Goal: Information Seeking & Learning: Check status

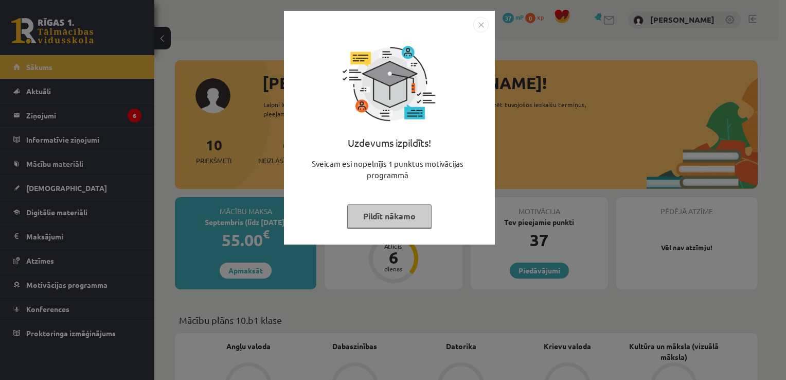
click at [479, 25] on img "Close" at bounding box center [480, 24] width 15 height 15
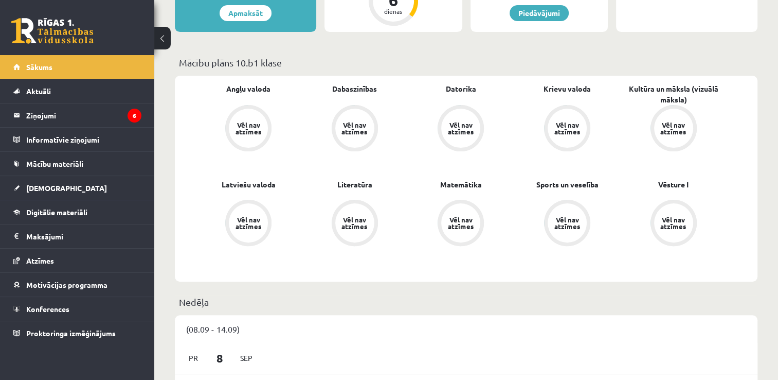
scroll to position [411, 0]
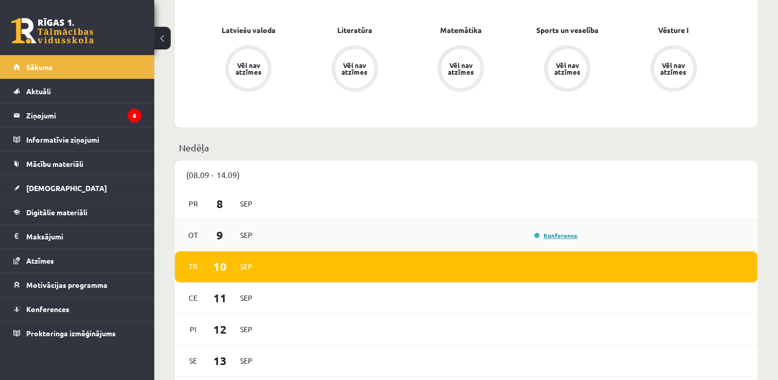
click at [566, 237] on link "Konference" at bounding box center [555, 235] width 43 height 8
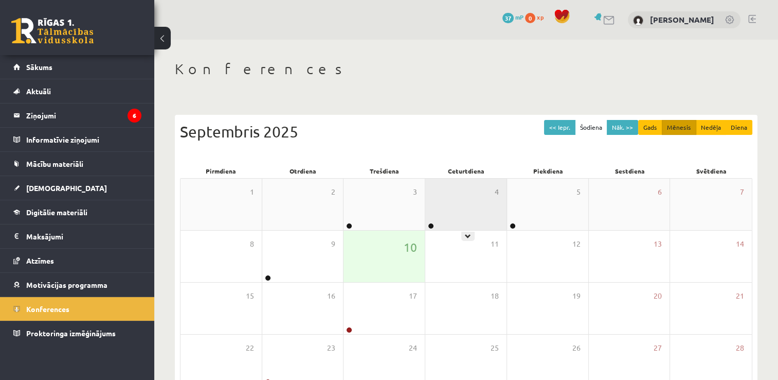
scroll to position [111, 0]
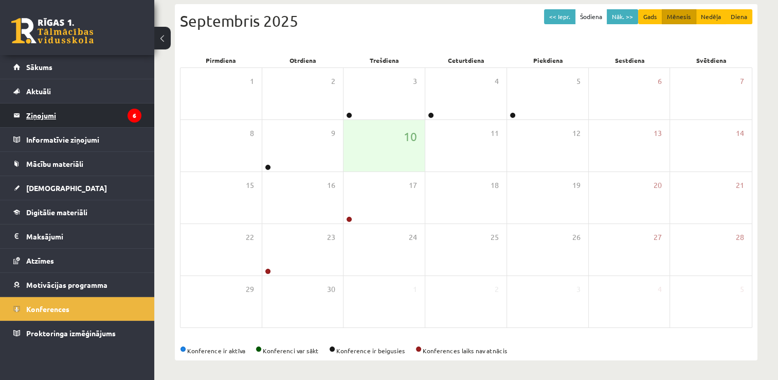
click at [55, 116] on legend "Ziņojumi 6" at bounding box center [83, 115] width 115 height 24
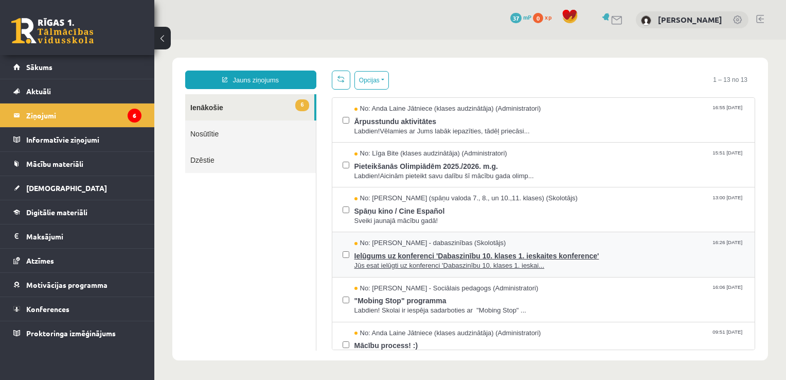
click at [408, 255] on span "Ielūgums uz konferenci 'Dabaszinību 10. klases 1. ieskaites konference'" at bounding box center [549, 254] width 390 height 13
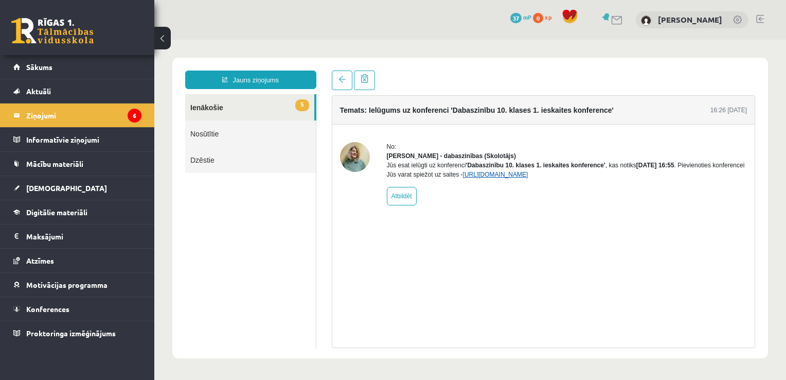
click at [528, 178] on link "https://eskola.r1tv.lv/conferences/4468/join" at bounding box center [495, 174] width 65 height 7
click at [45, 188] on span "[DEMOGRAPHIC_DATA]" at bounding box center [66, 187] width 81 height 9
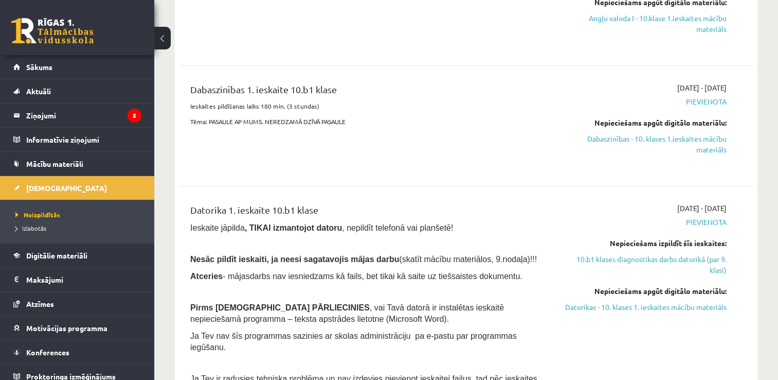
scroll to position [154, 0]
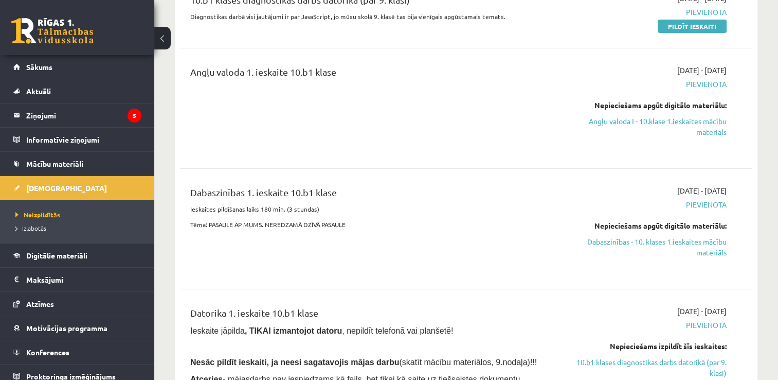
drag, startPoint x: 693, startPoint y: 242, endPoint x: 435, endPoint y: 45, distance: 324.3
click at [693, 242] on link "Dabaszinības - 10. klases 1.ieskaites mācību materiāls" at bounding box center [642, 247] width 169 height 22
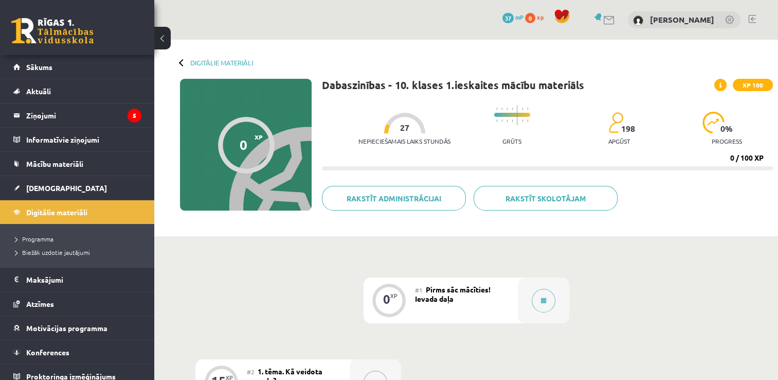
scroll to position [154, 0]
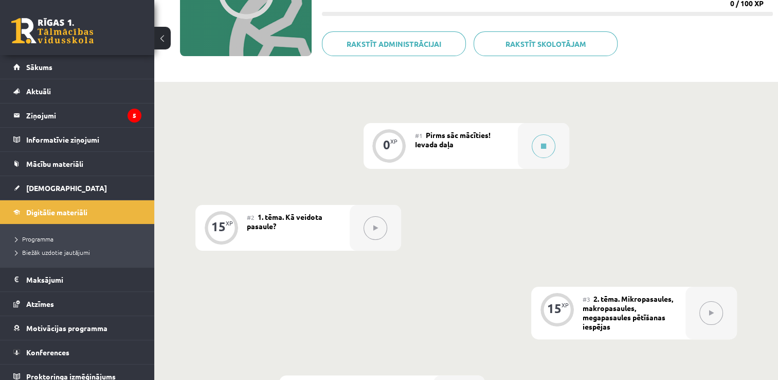
click at [305, 218] on span "1. tēma. Kā veidota pasaule?" at bounding box center [285, 221] width 76 height 19
click at [377, 228] on icon at bounding box center [375, 228] width 5 height 6
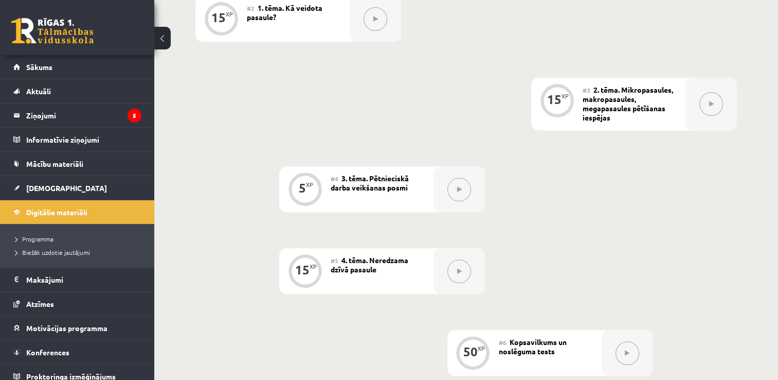
scroll to position [157, 0]
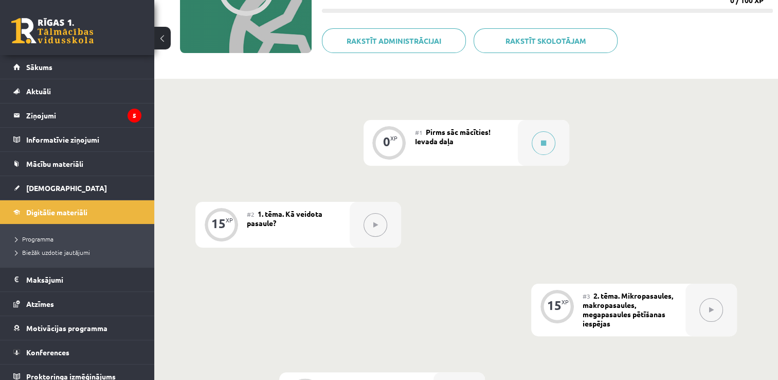
click at [711, 312] on button at bounding box center [711, 310] width 24 height 24
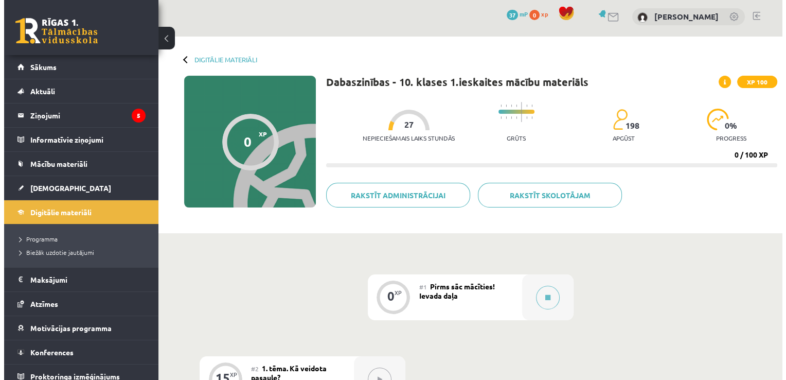
scroll to position [0, 0]
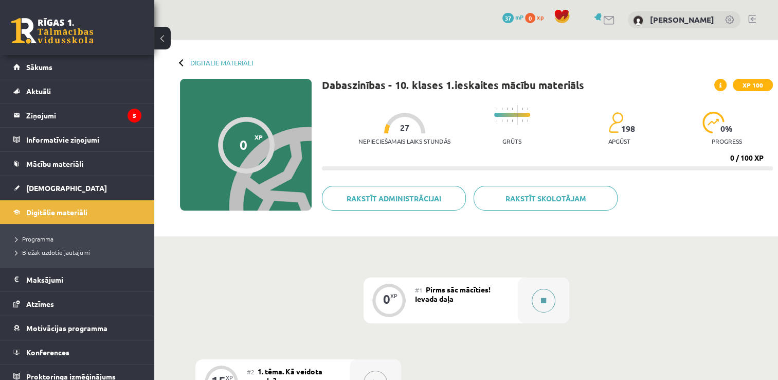
click at [543, 301] on icon at bounding box center [543, 300] width 5 height 6
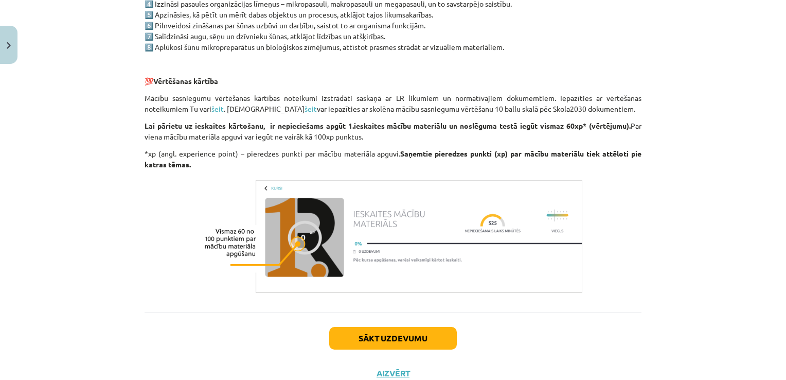
scroll to position [807, 0]
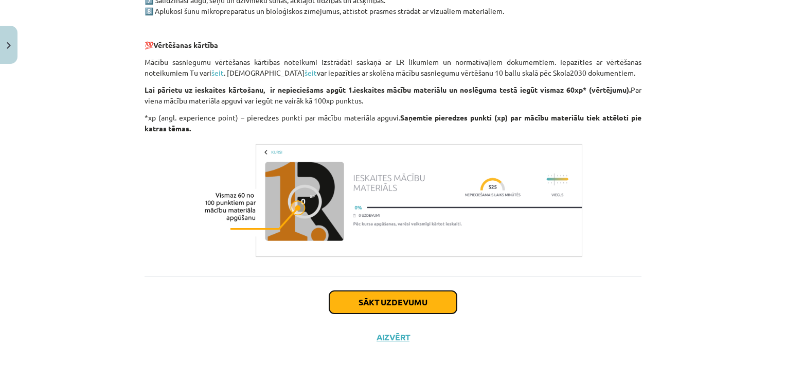
click at [414, 301] on button "Sākt uzdevumu" at bounding box center [393, 302] width 128 height 23
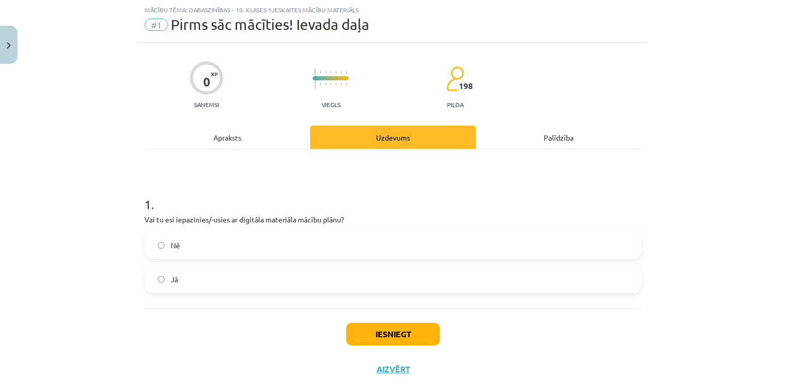
scroll to position [58, 0]
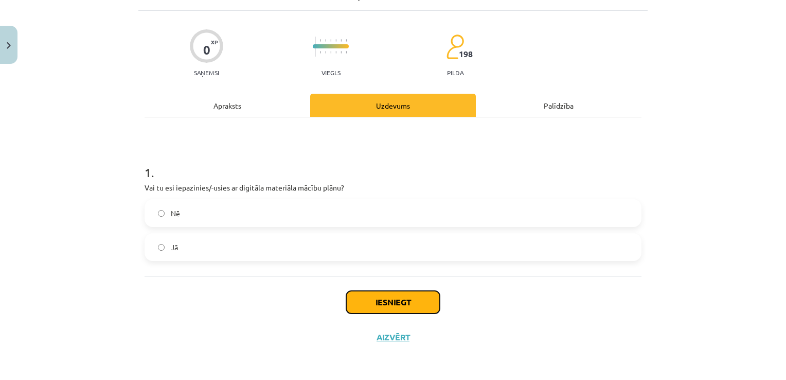
click at [373, 299] on button "Iesniegt" at bounding box center [393, 302] width 94 height 23
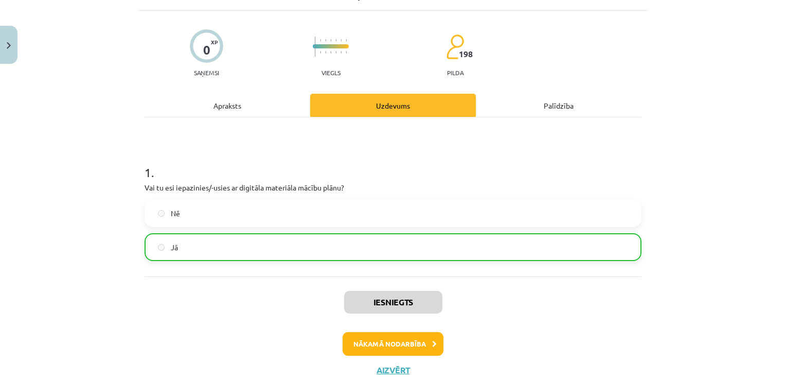
scroll to position [90, 0]
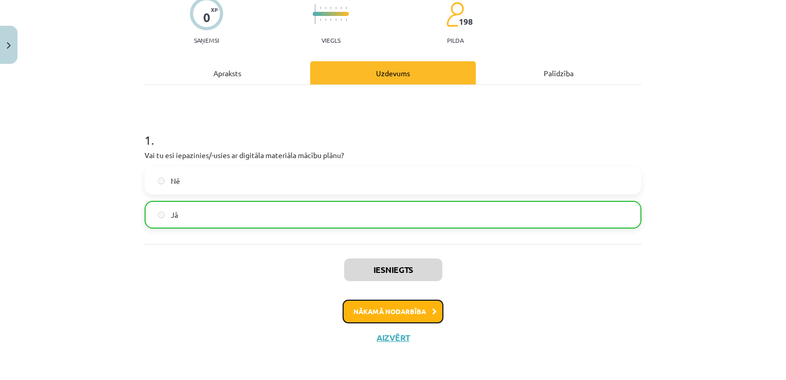
click at [401, 312] on button "Nākamā nodarbība" at bounding box center [393, 311] width 101 height 24
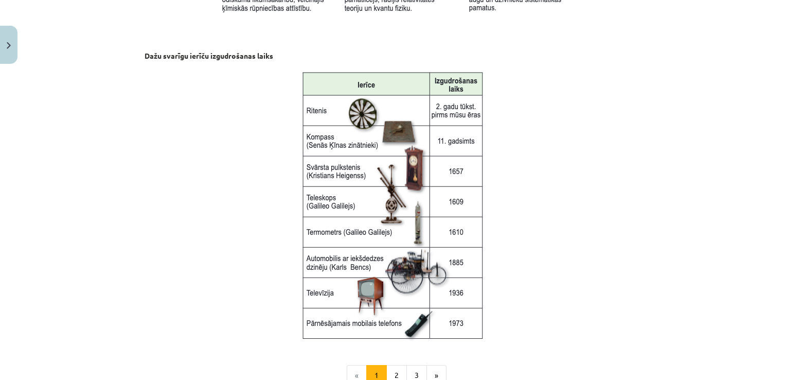
scroll to position [1382, 0]
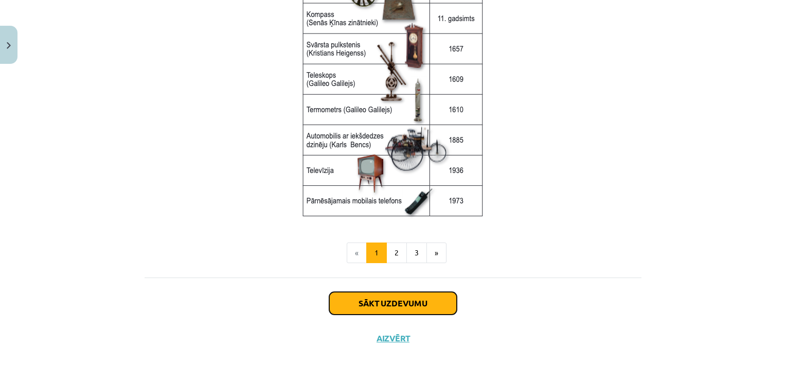
click at [391, 303] on button "Sākt uzdevumu" at bounding box center [393, 303] width 128 height 23
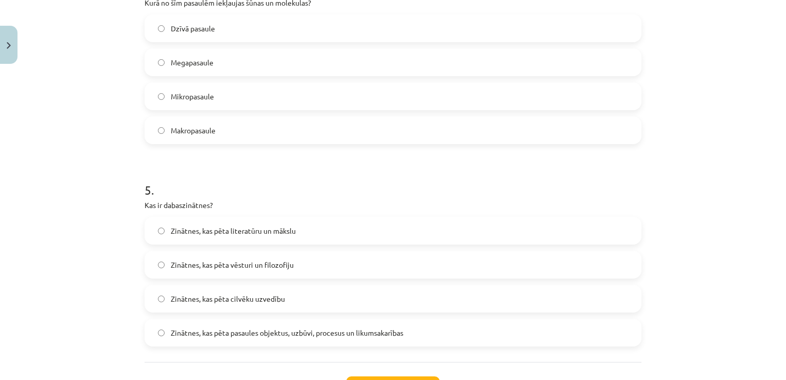
scroll to position [900, 0]
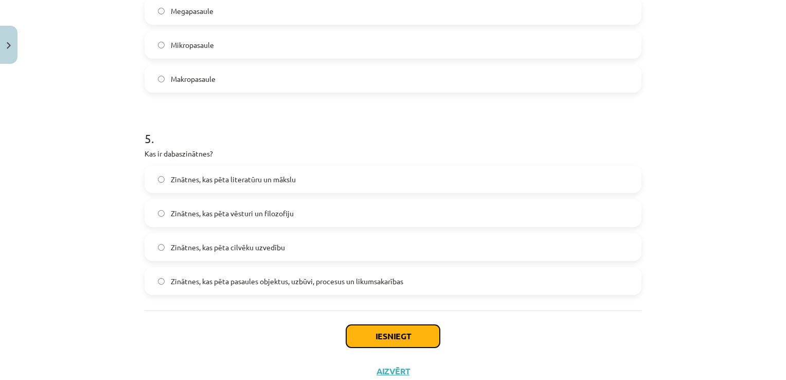
click at [390, 336] on button "Iesniegt" at bounding box center [393, 336] width 94 height 23
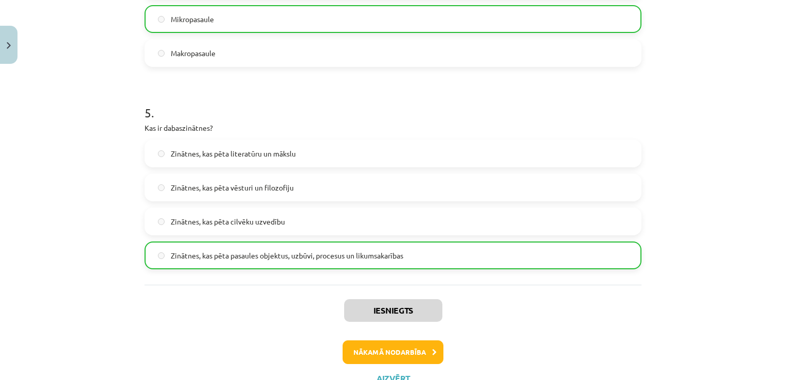
scroll to position [966, 0]
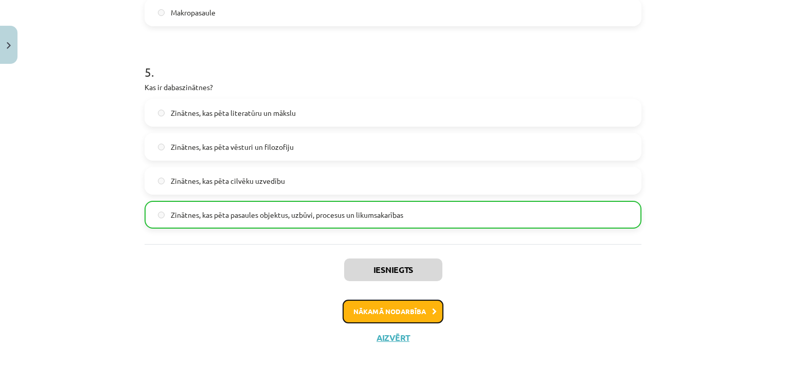
click at [401, 311] on button "Nākamā nodarbība" at bounding box center [393, 311] width 101 height 24
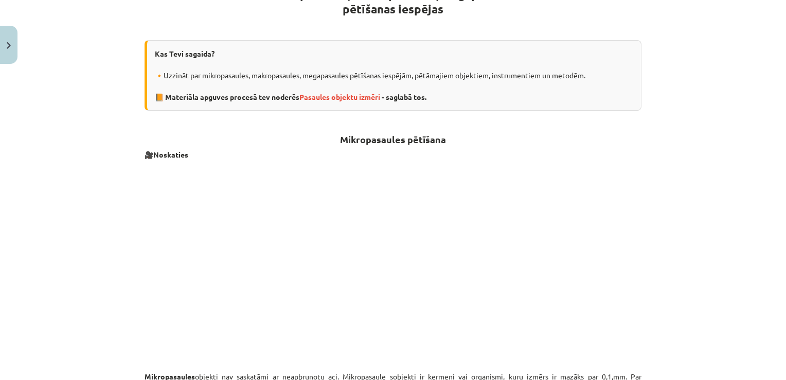
scroll to position [283, 0]
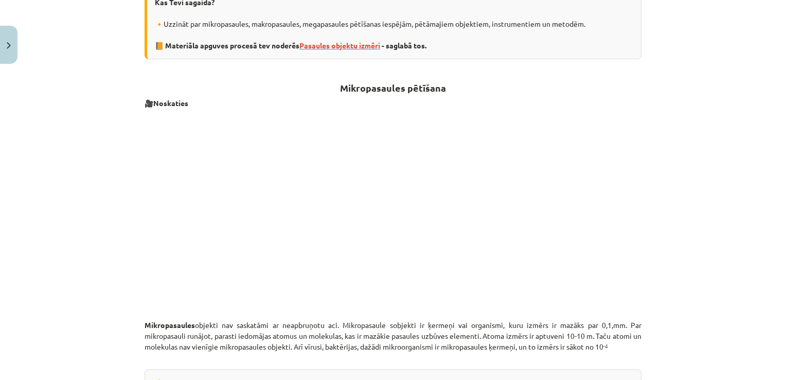
click at [356, 45] on span "Pasaules objektu izmēri" at bounding box center [339, 45] width 81 height 9
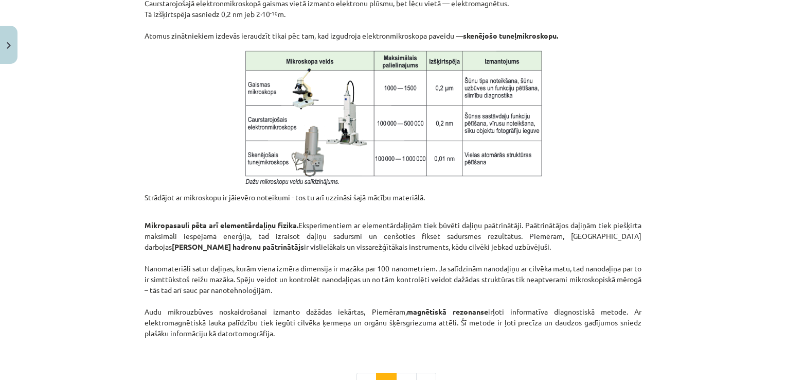
scroll to position [849, 0]
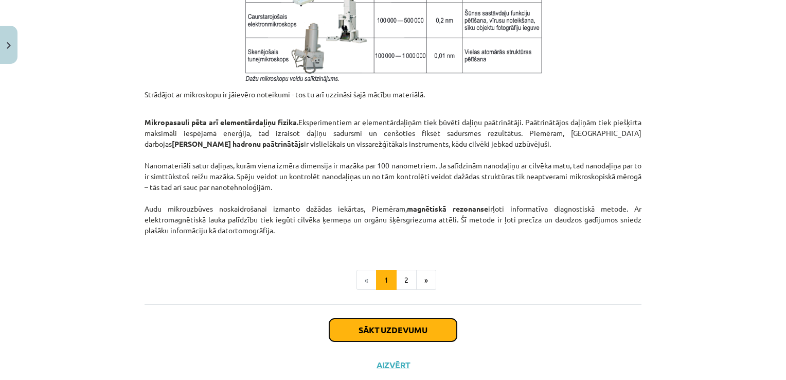
click at [416, 329] on button "Sākt uzdevumu" at bounding box center [393, 329] width 128 height 23
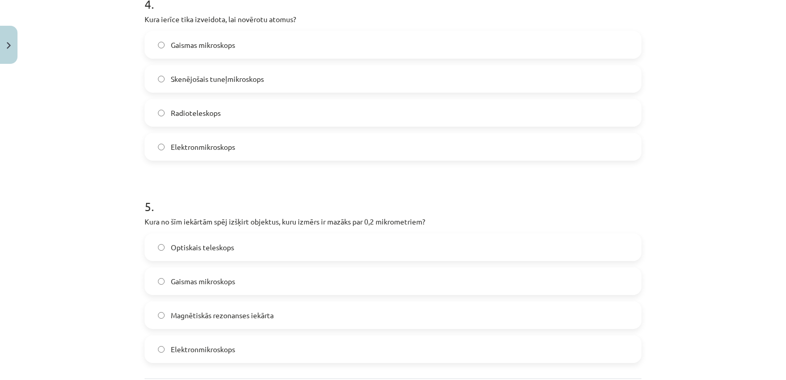
scroll to position [900, 0]
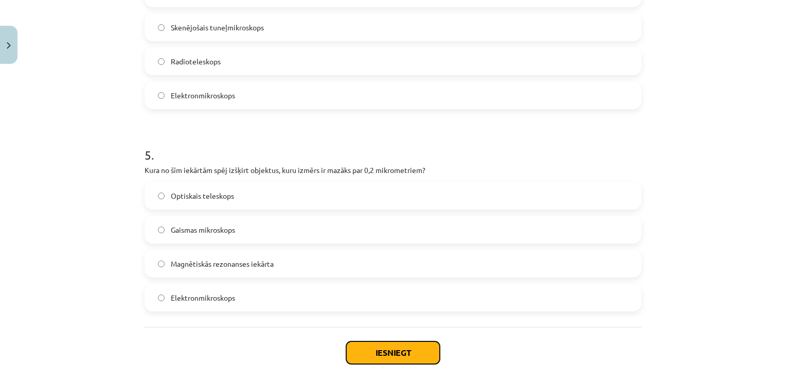
click at [379, 351] on button "Iesniegt" at bounding box center [393, 352] width 94 height 23
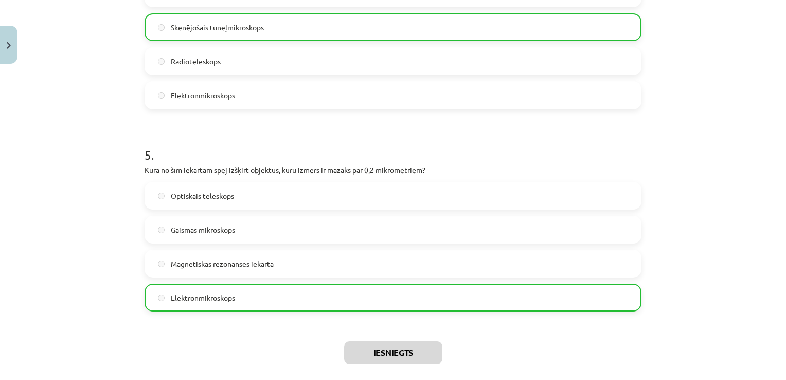
scroll to position [983, 0]
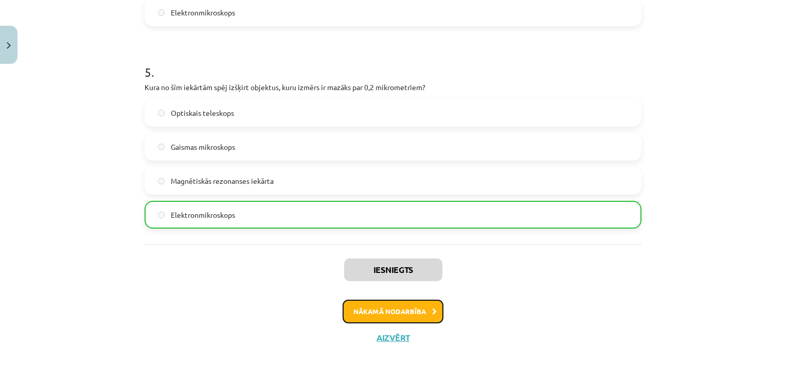
click at [416, 309] on button "Nākamā nodarbība" at bounding box center [393, 311] width 101 height 24
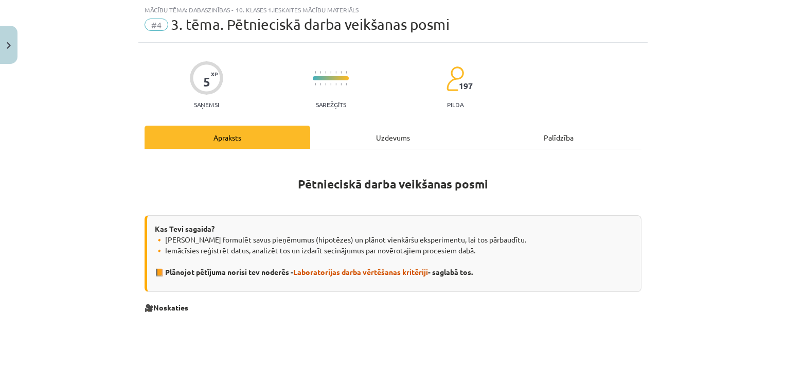
scroll to position [129, 0]
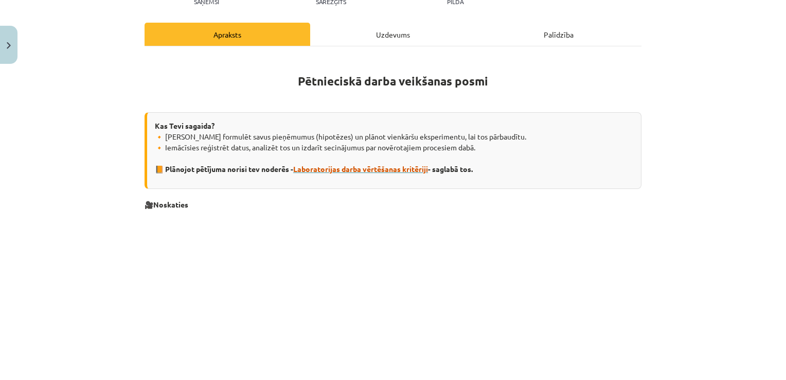
click at [378, 169] on span "Laboratorijas darba vērtēšanas kritēriji" at bounding box center [360, 168] width 135 height 9
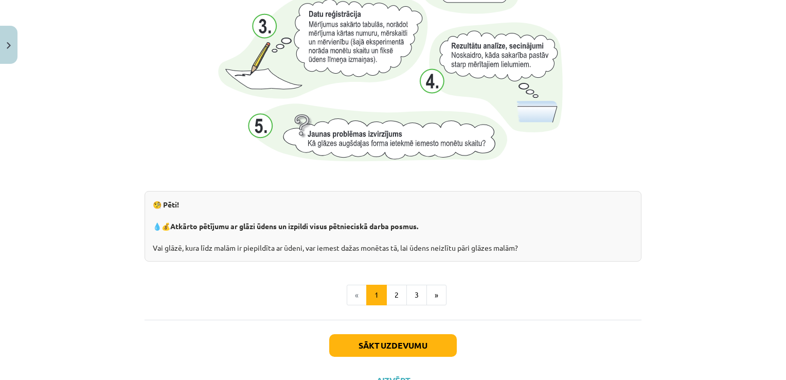
scroll to position [1096, 0]
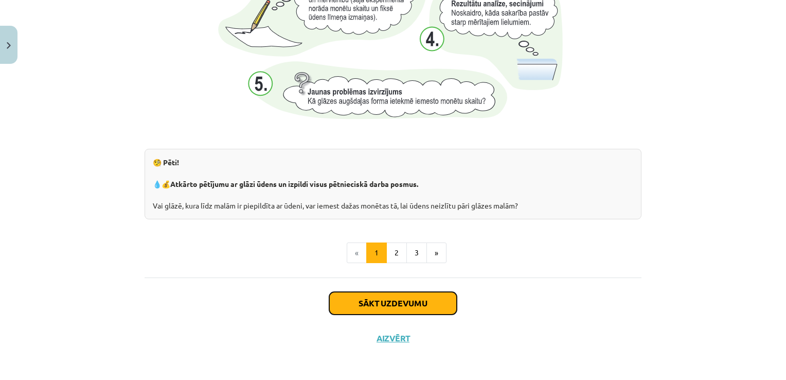
click at [386, 300] on button "Sākt uzdevumu" at bounding box center [393, 303] width 128 height 23
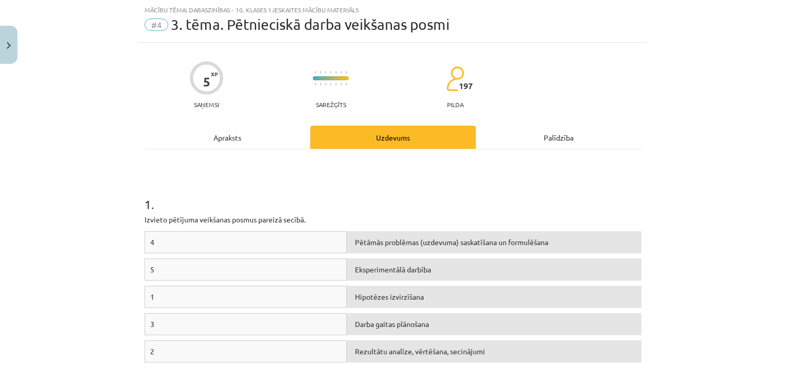
scroll to position [77, 0]
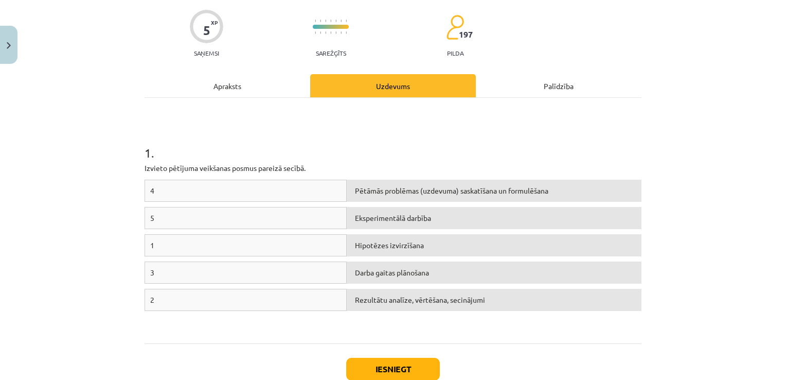
click at [158, 244] on div "1" at bounding box center [246, 245] width 202 height 22
drag, startPoint x: 146, startPoint y: 246, endPoint x: 272, endPoint y: 231, distance: 126.3
click at [272, 231] on div "4 Pētāmās problēmas (uzdevuma) saskatīšana un formulēšana 5 Eksperimentālā darb…" at bounding box center [393, 256] width 497 height 154
click at [578, 188] on div "Pētāmās problēmas (uzdevuma) saskatīšana un formulēšana" at bounding box center [494, 190] width 295 height 22
click at [159, 336] on div "1 . Izvieto pētījuma veikšanas posmus pareizā secībā. 4 Pētāmās problēmas (uzde…" at bounding box center [393, 220] width 497 height 245
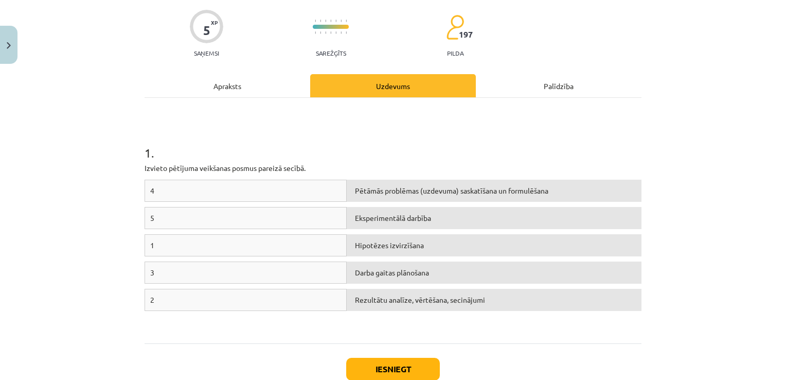
click at [160, 336] on div "1 . Izvieto pētījuma veikšanas posmus pareizā secībā. 4 Pētāmās problēmas (uzde…" at bounding box center [393, 220] width 497 height 245
drag, startPoint x: 165, startPoint y: 248, endPoint x: 161, endPoint y: 188, distance: 60.3
click at [161, 188] on div "4 Pētāmās problēmas (uzdevuma) saskatīšana un formulēšana 5 Eksperimentālā darb…" at bounding box center [393, 256] width 497 height 154
drag, startPoint x: 161, startPoint y: 188, endPoint x: 154, endPoint y: 192, distance: 7.6
click at [154, 192] on div "4" at bounding box center [246, 190] width 202 height 22
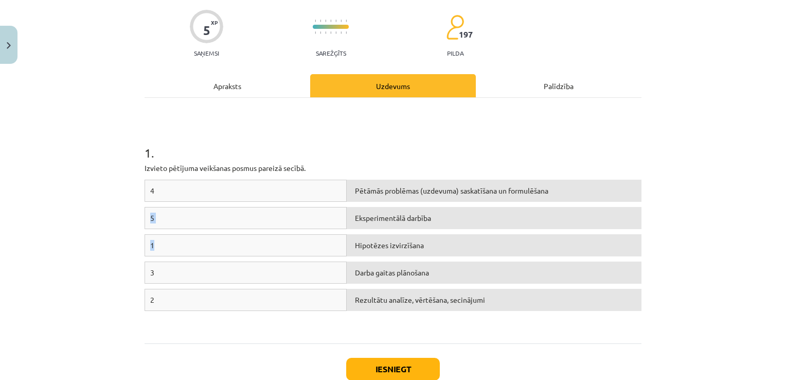
click at [150, 189] on div "4" at bounding box center [246, 190] width 202 height 22
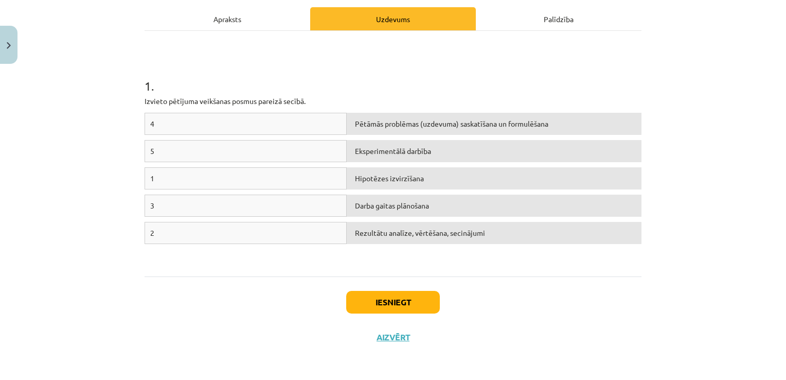
scroll to position [93, 0]
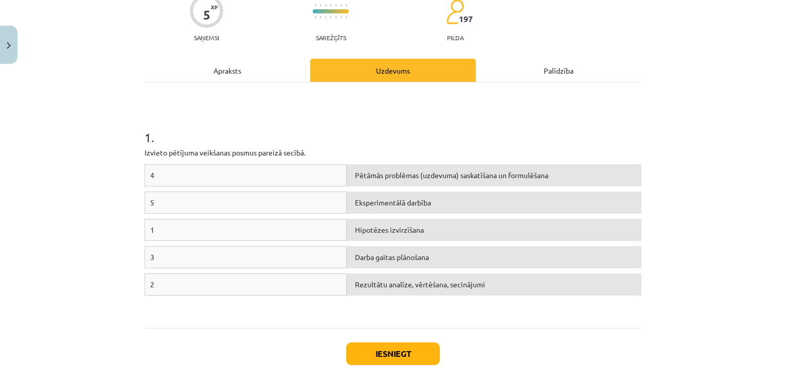
drag, startPoint x: 361, startPoint y: 231, endPoint x: 669, endPoint y: 291, distance: 313.8
click at [669, 291] on div "Mācību tēma: Dabaszinības - 10. klases 1.ieskaites mācību materiāls #4 3. tēma.…" at bounding box center [393, 190] width 786 height 380
click at [745, 167] on div "Mācību tēma: Dabaszinības - 10. klases 1.ieskaites mācību materiāls #4 3. tēma.…" at bounding box center [393, 190] width 786 height 380
drag, startPoint x: 148, startPoint y: 232, endPoint x: 350, endPoint y: 174, distance: 209.7
click at [350, 174] on div "4 Pētāmās problēmas (uzdevuma) saskatīšana un formulēšana 5 Eksperimentālā darb…" at bounding box center [393, 241] width 497 height 154
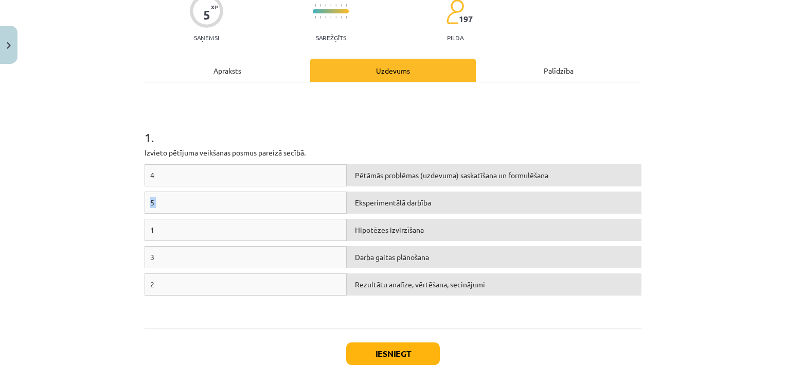
drag, startPoint x: 350, startPoint y: 174, endPoint x: 357, endPoint y: 177, distance: 8.1
drag, startPoint x: 357, startPoint y: 177, endPoint x: 687, endPoint y: 167, distance: 329.8
click at [687, 167] on div "Mācību tēma: Dabaszinības - 10. klases 1.ieskaites mācību materiāls #4 3. tēma.…" at bounding box center [393, 190] width 786 height 380
drag, startPoint x: 151, startPoint y: 228, endPoint x: 668, endPoint y: 223, distance: 516.9
click at [668, 223] on div "Mācību tēma: Dabaszinības - 10. klases 1.ieskaites mācību materiāls #4 3. tēma.…" at bounding box center [393, 190] width 786 height 380
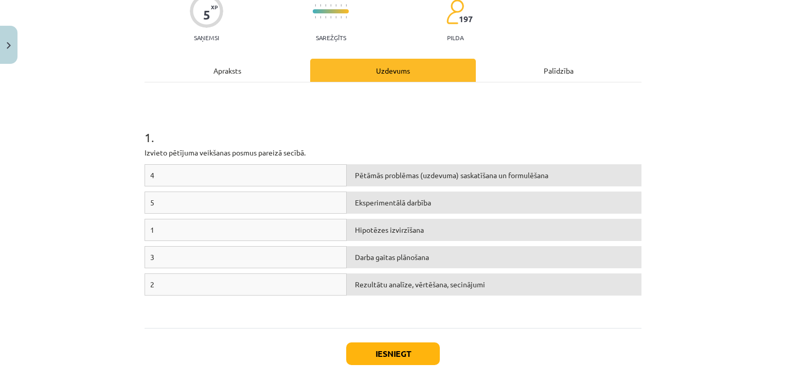
drag, startPoint x: 209, startPoint y: 230, endPoint x: 677, endPoint y: 256, distance: 468.7
click at [677, 256] on div "Mācību tēma: Dabaszinības - 10. klases 1.ieskaites mācību materiāls #4 3. tēma.…" at bounding box center [393, 190] width 786 height 380
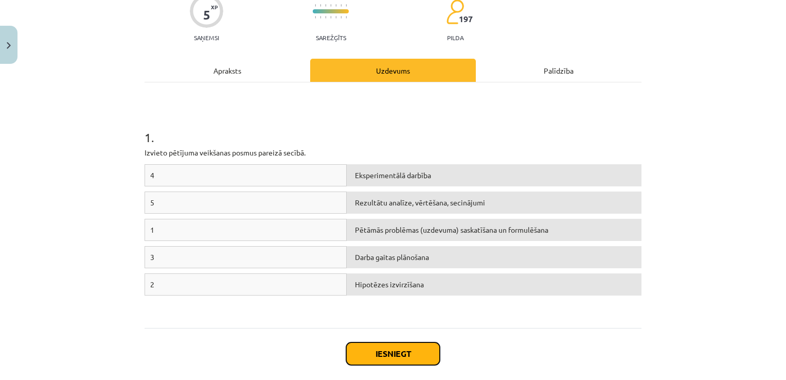
click at [410, 352] on button "Iesniegt" at bounding box center [393, 353] width 94 height 23
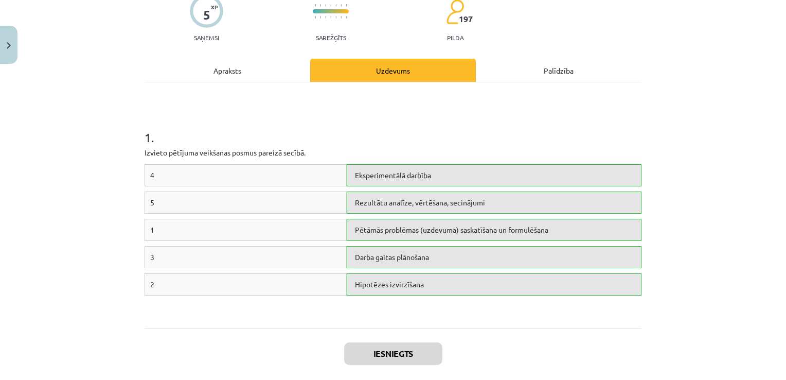
scroll to position [176, 0]
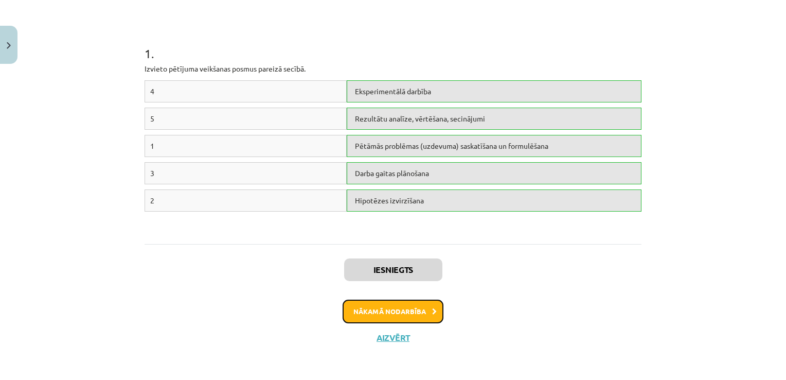
click at [416, 312] on button "Nākamā nodarbība" at bounding box center [393, 311] width 101 height 24
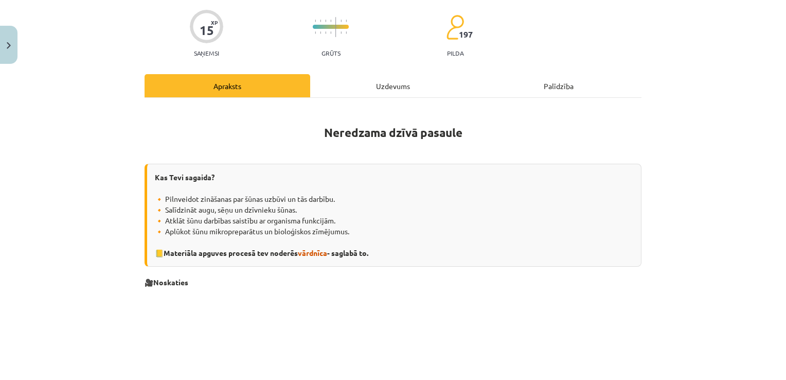
scroll to position [129, 0]
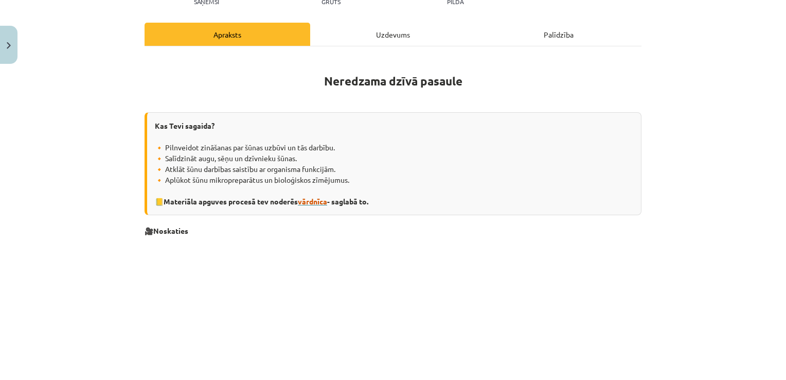
click at [325, 202] on span "vārdnīca" at bounding box center [312, 200] width 29 height 9
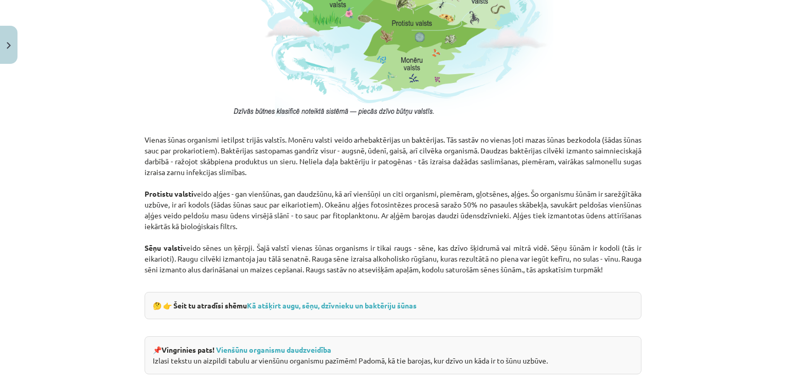
scroll to position [900, 0]
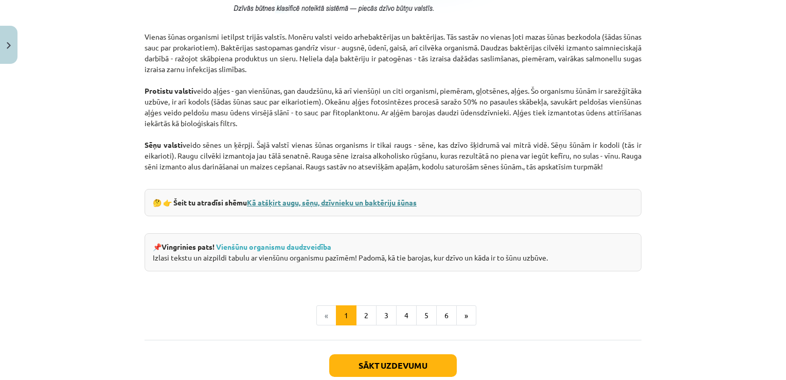
click at [346, 199] on link "Kā atšķirt augu, sēņu, dzīvnieku un baktēriju šūnas" at bounding box center [332, 201] width 170 height 9
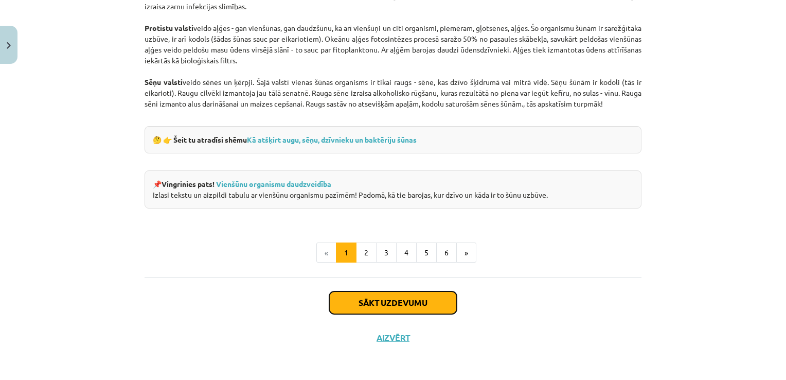
click at [418, 303] on button "Sākt uzdevumu" at bounding box center [393, 302] width 128 height 23
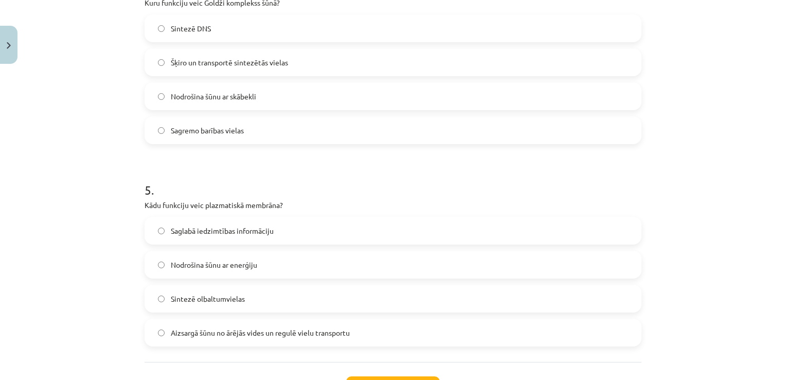
scroll to position [900, 0]
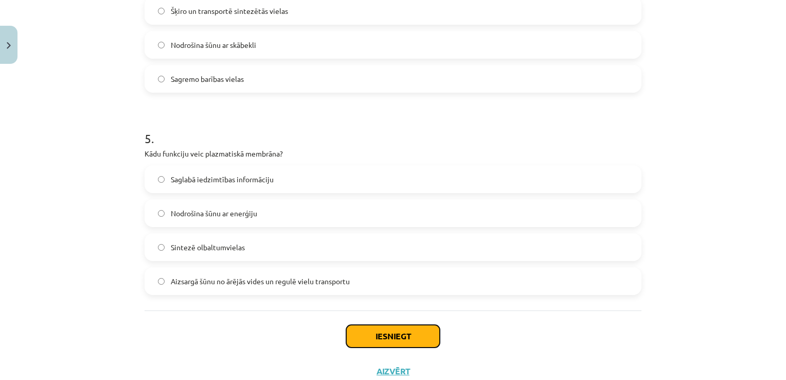
click at [369, 334] on button "Iesniegt" at bounding box center [393, 336] width 94 height 23
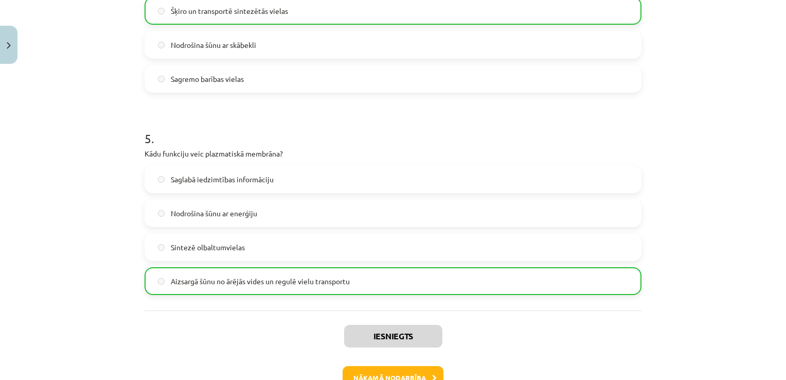
scroll to position [966, 0]
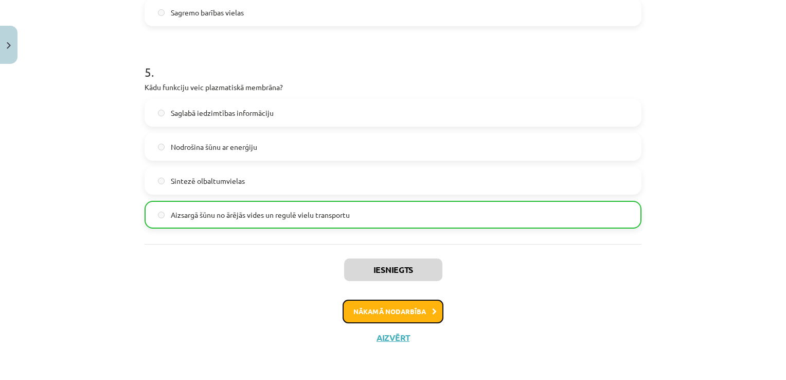
click at [411, 313] on button "Nākamā nodarbība" at bounding box center [393, 311] width 101 height 24
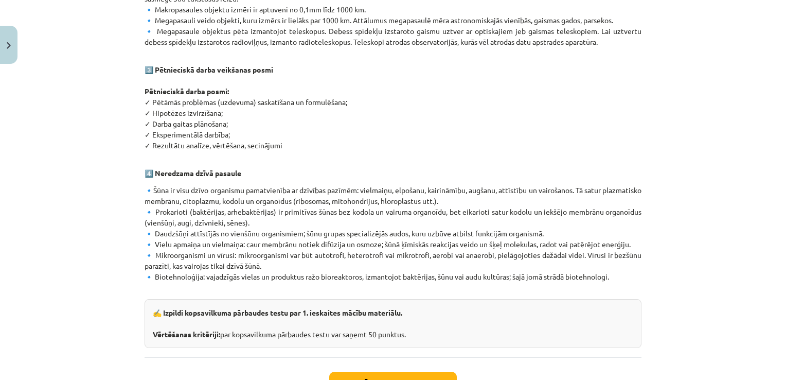
scroll to position [609, 0]
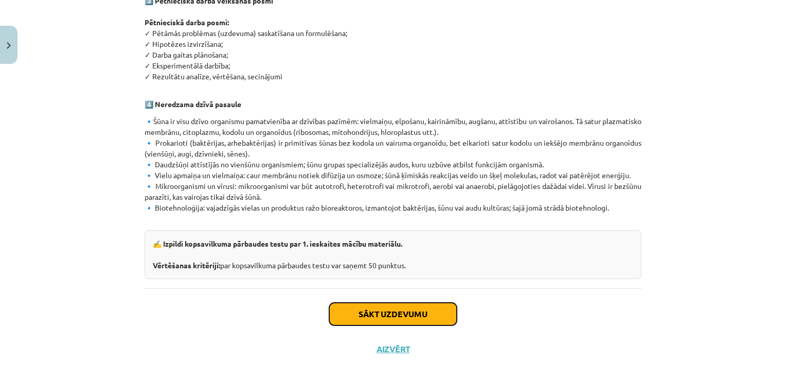
click at [411, 302] on button "Sākt uzdevumu" at bounding box center [393, 313] width 128 height 23
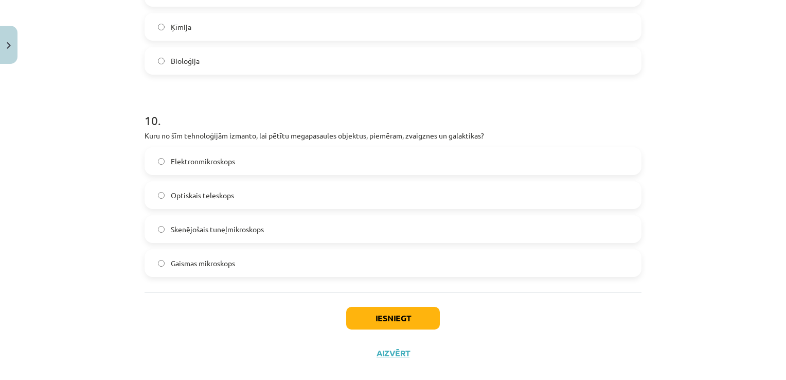
scroll to position [1944, 0]
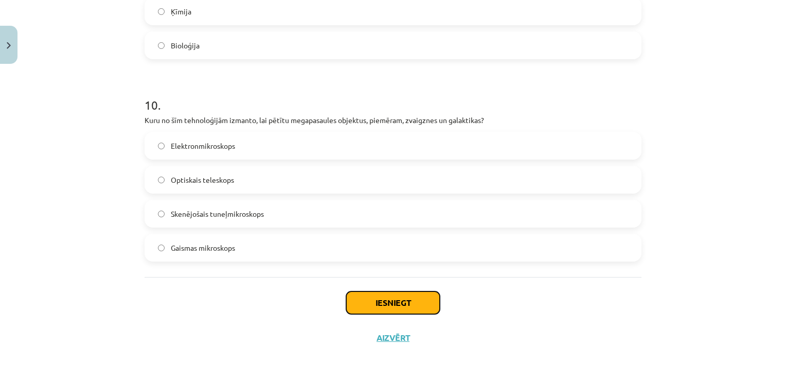
click at [383, 303] on button "Iesniegt" at bounding box center [393, 302] width 94 height 23
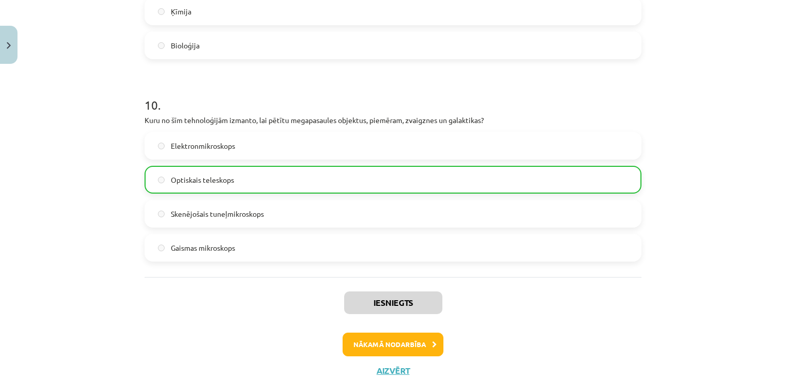
scroll to position [1977, 0]
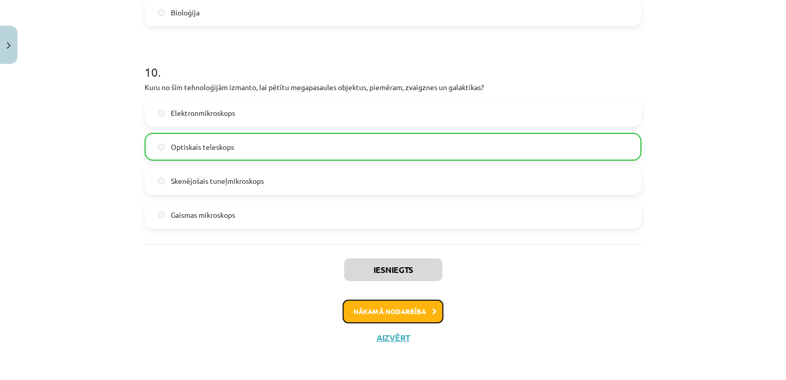
click at [397, 309] on button "Nākamā nodarbība" at bounding box center [393, 311] width 101 height 24
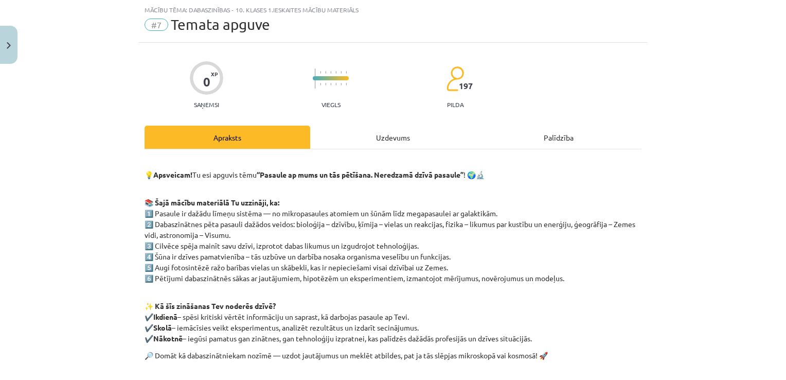
scroll to position [129, 0]
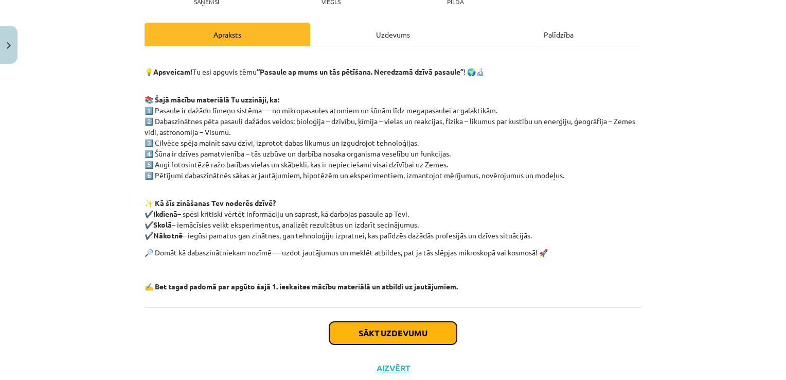
click at [405, 334] on button "Sākt uzdevumu" at bounding box center [393, 332] width 128 height 23
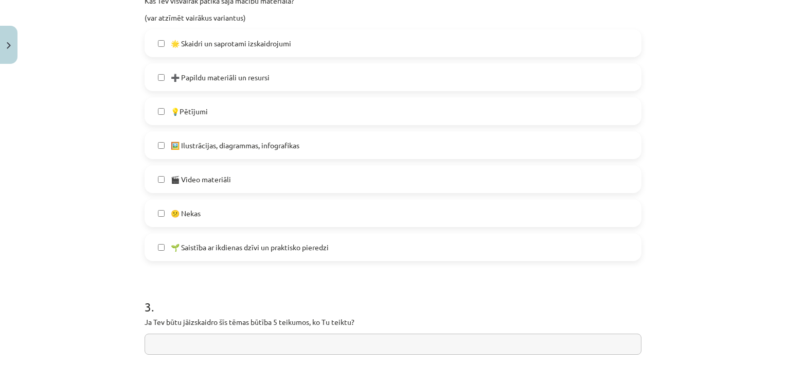
scroll to position [669, 0]
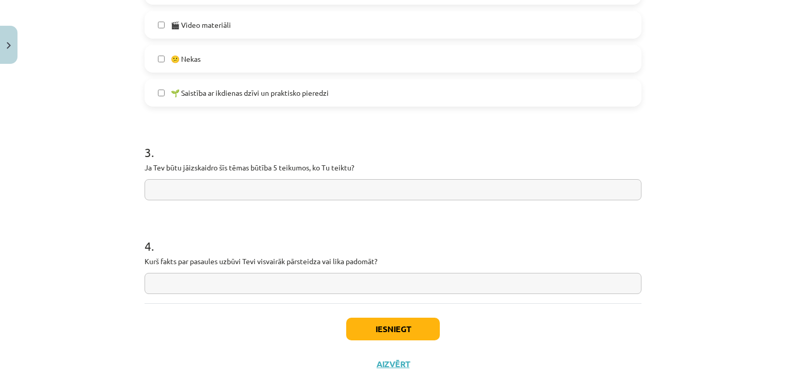
click at [156, 190] on input "text" at bounding box center [393, 189] width 497 height 21
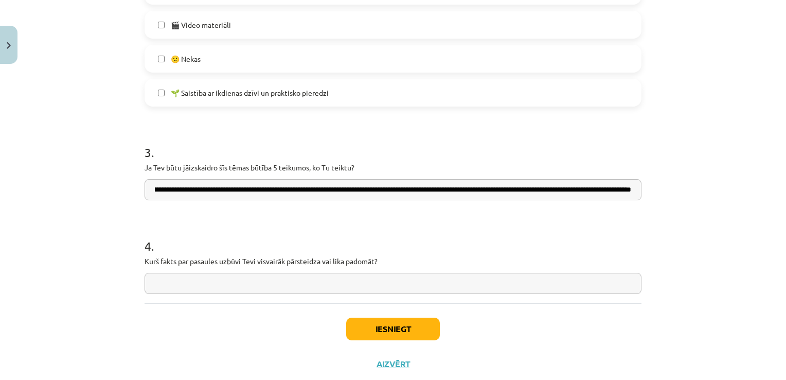
scroll to position [0, 130]
type input "**********"
click at [173, 287] on input "text" at bounding box center [393, 283] width 497 height 21
click at [213, 282] on input "**********" at bounding box center [393, 283] width 497 height 21
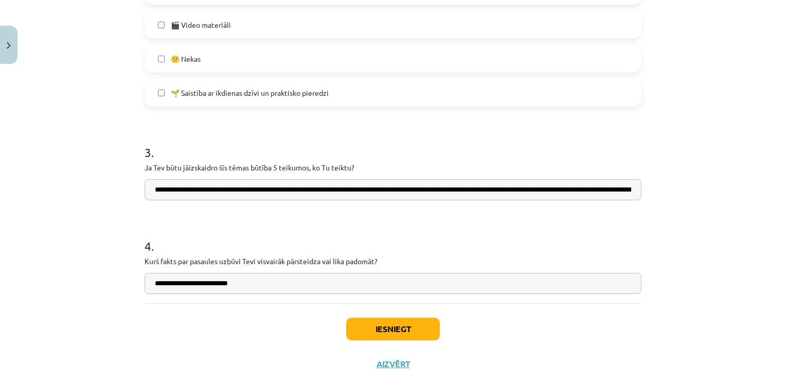
click at [234, 281] on input "**********" at bounding box center [393, 283] width 497 height 21
type input "**********"
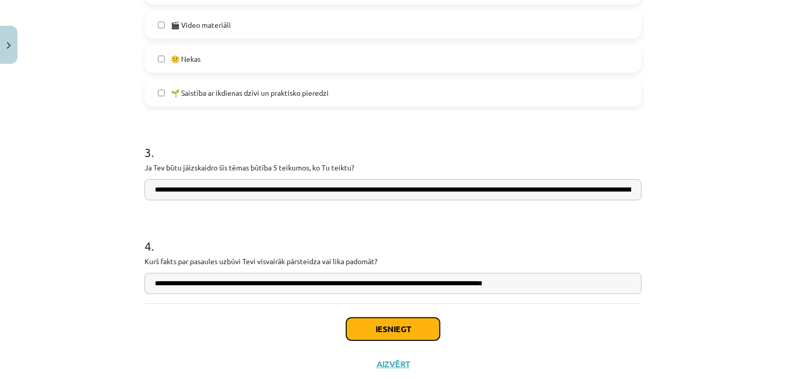
click at [391, 332] on button "Iesniegt" at bounding box center [393, 328] width 94 height 23
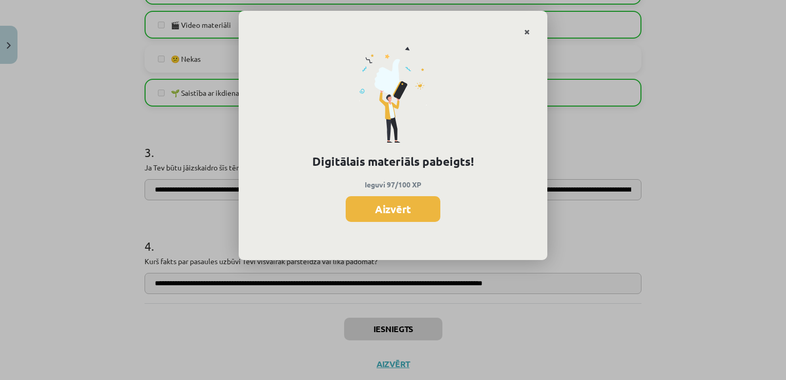
click at [530, 31] on link "Close" at bounding box center [527, 32] width 18 height 20
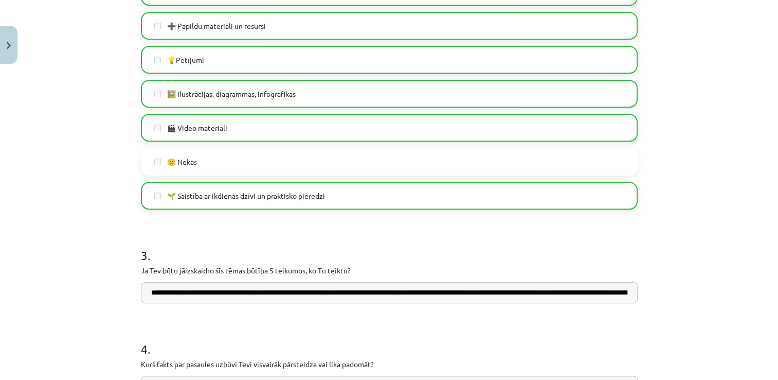
scroll to position [695, 0]
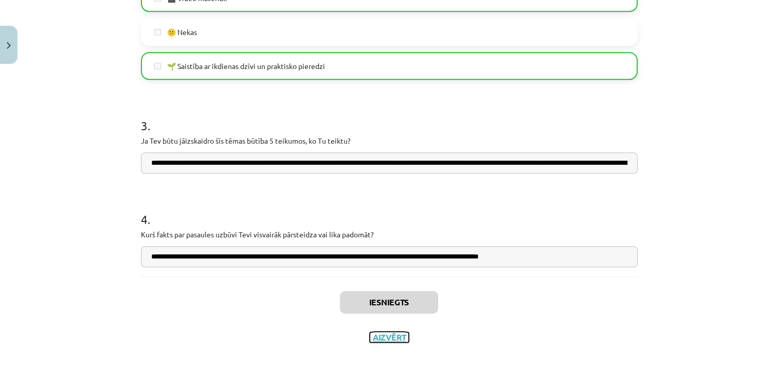
click at [395, 337] on button "Aizvērt" at bounding box center [389, 337] width 39 height 10
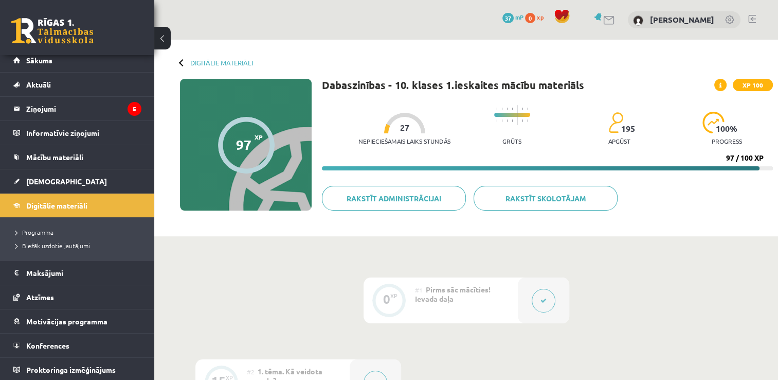
scroll to position [0, 0]
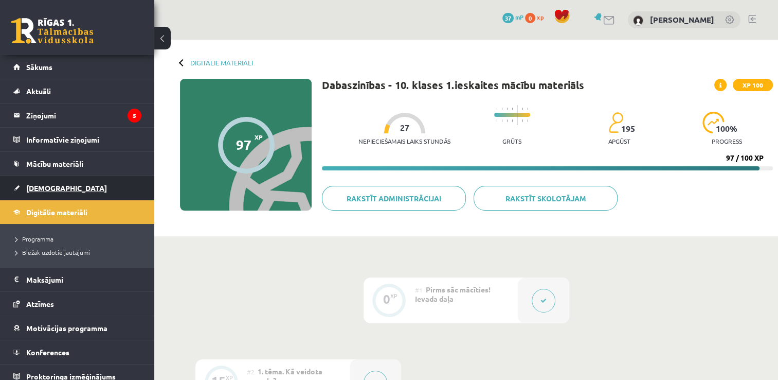
click at [40, 189] on span "[DEMOGRAPHIC_DATA]" at bounding box center [66, 187] width 81 height 9
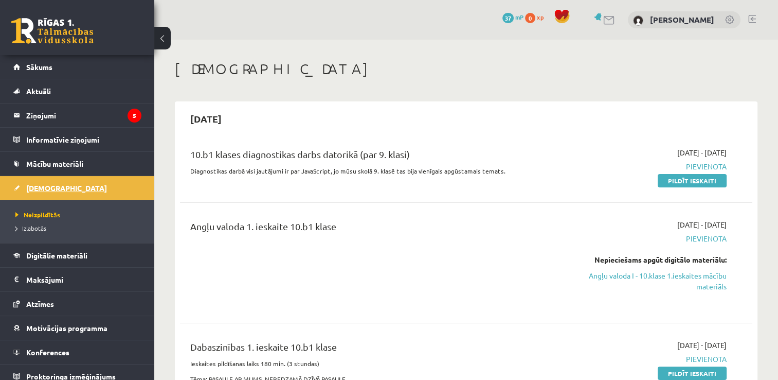
click at [45, 190] on span "[DEMOGRAPHIC_DATA]" at bounding box center [66, 187] width 81 height 9
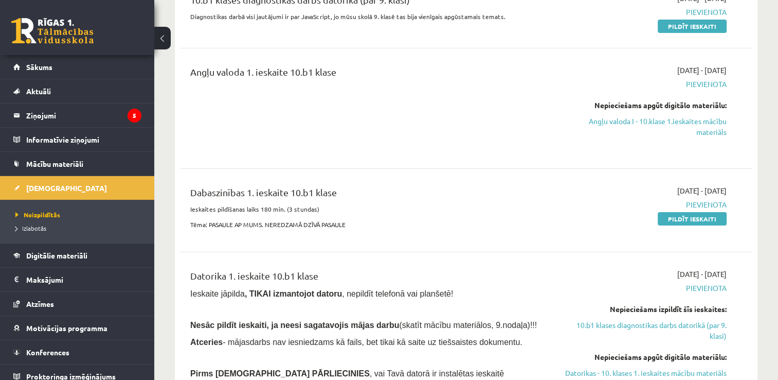
scroll to position [103, 0]
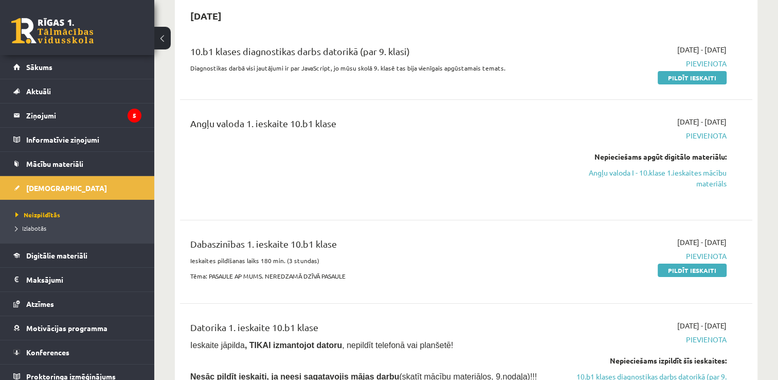
click at [273, 208] on div "Angļu valoda 1. ieskaite 10.b1 klase 2025-09-01 - 2025-09-15 Pievienota Nepieci…" at bounding box center [466, 159] width 572 height 107
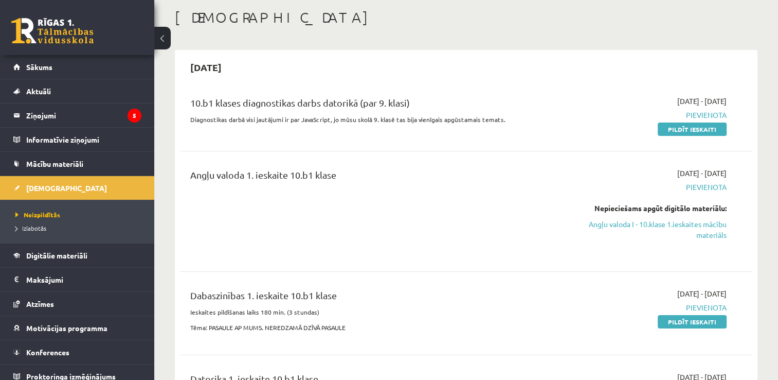
scroll to position [0, 0]
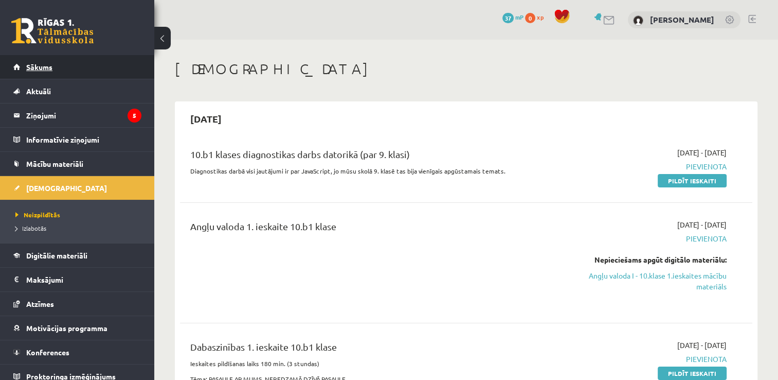
click at [47, 69] on span "Sākums" at bounding box center [39, 66] width 26 height 9
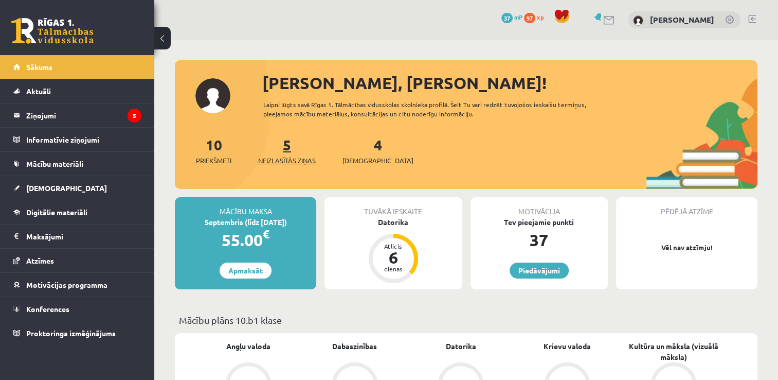
click at [277, 161] on span "Neizlasītās ziņas" at bounding box center [287, 160] width 58 height 10
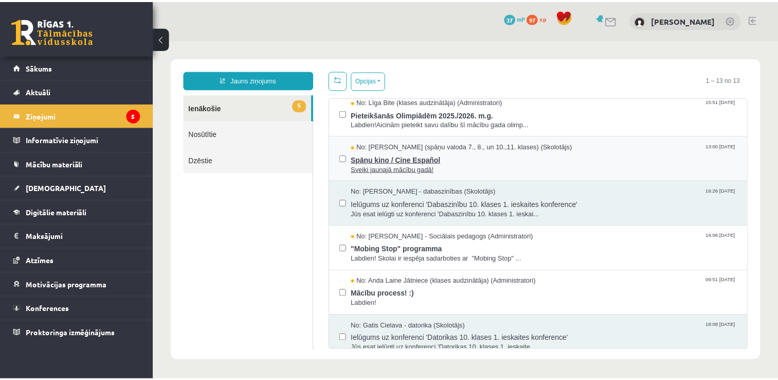
scroll to position [103, 0]
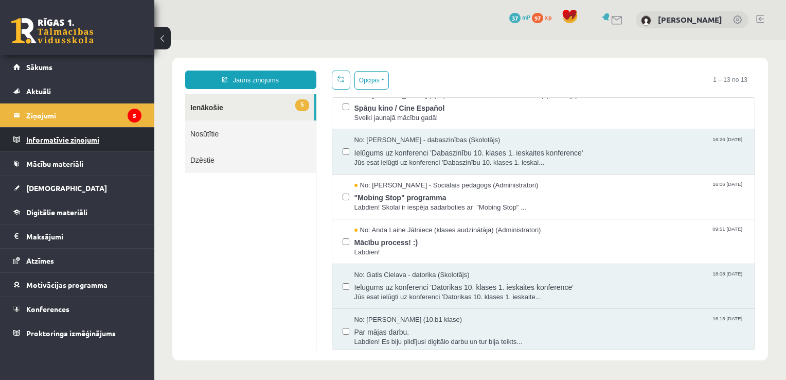
click at [90, 141] on legend "Informatīvie ziņojumi 0" at bounding box center [83, 140] width 115 height 24
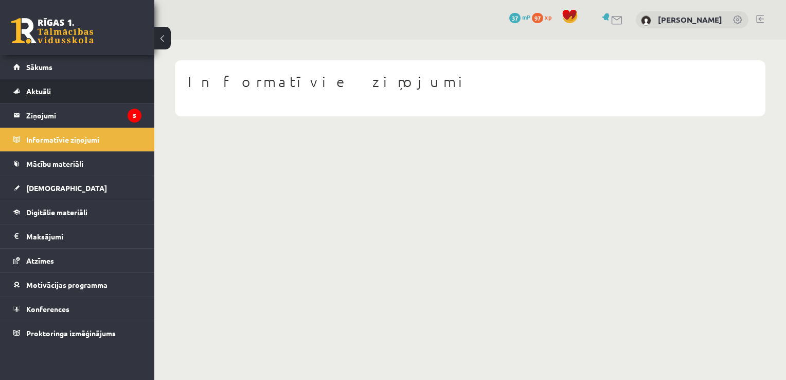
click at [45, 88] on span "Aktuāli" at bounding box center [38, 90] width 25 height 9
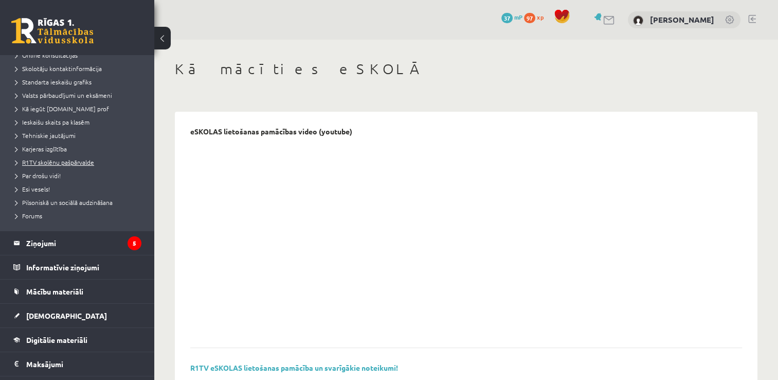
scroll to position [194, 0]
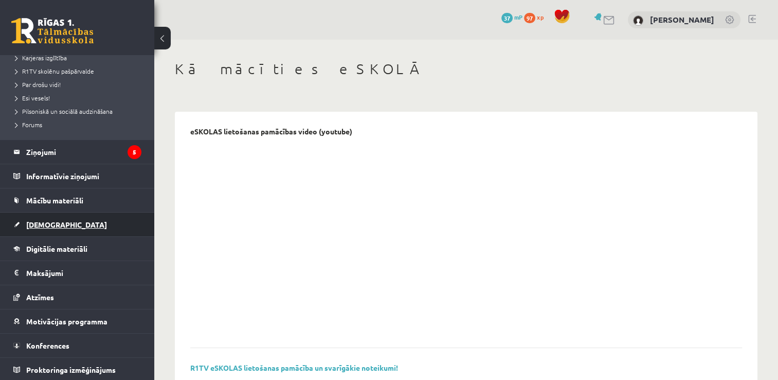
click at [53, 226] on span "[DEMOGRAPHIC_DATA]" at bounding box center [66, 224] width 81 height 9
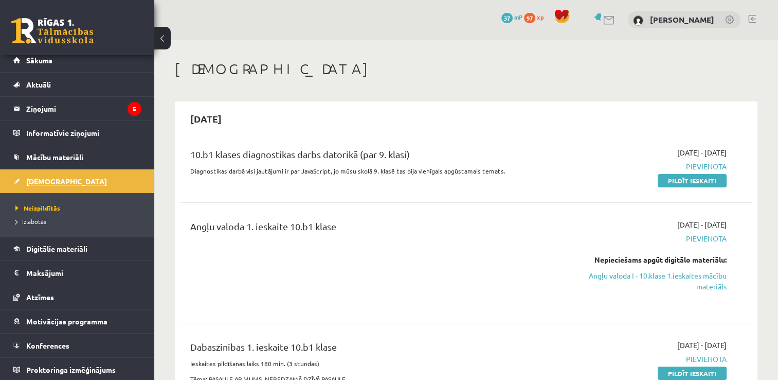
scroll to position [103, 0]
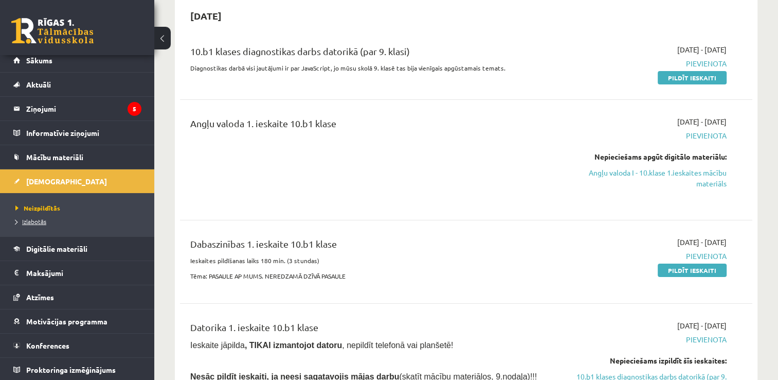
click at [42, 221] on span "Izlabotās" at bounding box center [30, 221] width 31 height 8
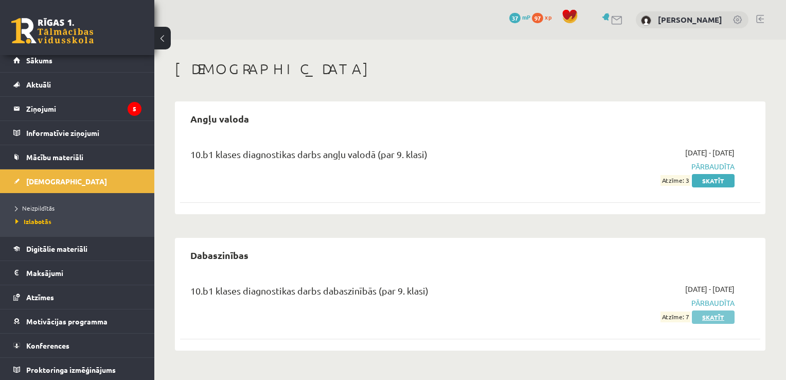
click at [714, 318] on link "Skatīt" at bounding box center [713, 316] width 43 height 13
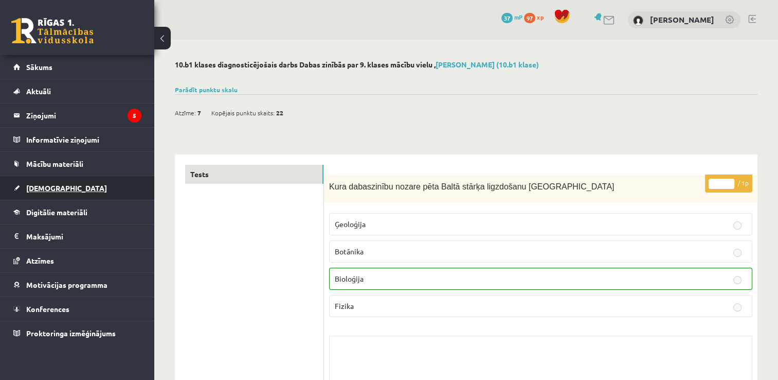
click at [55, 187] on span "[DEMOGRAPHIC_DATA]" at bounding box center [66, 187] width 81 height 9
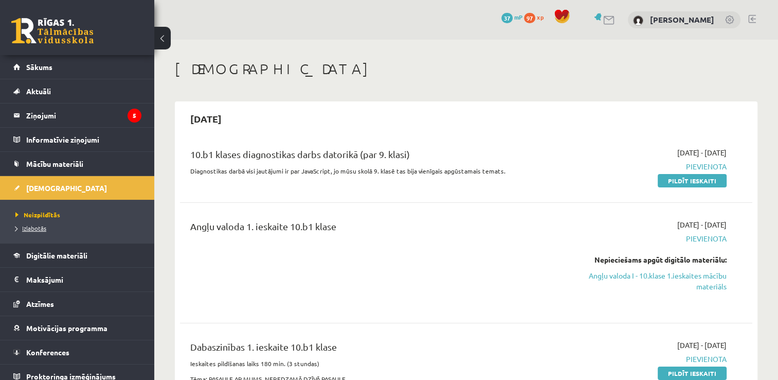
click at [45, 227] on span "Izlabotās" at bounding box center [30, 228] width 31 height 8
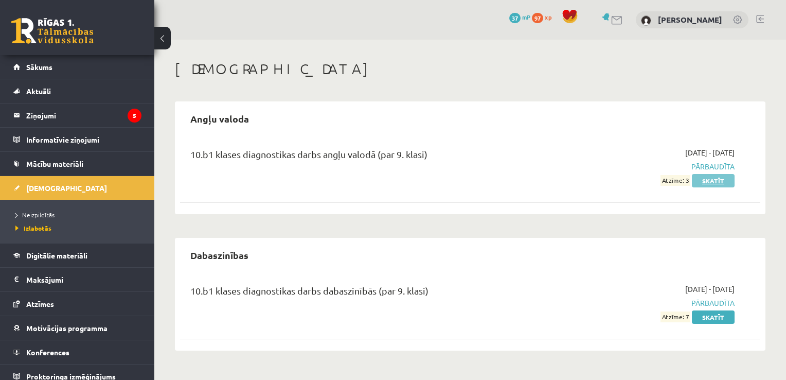
click at [718, 181] on link "Skatīt" at bounding box center [713, 180] width 43 height 13
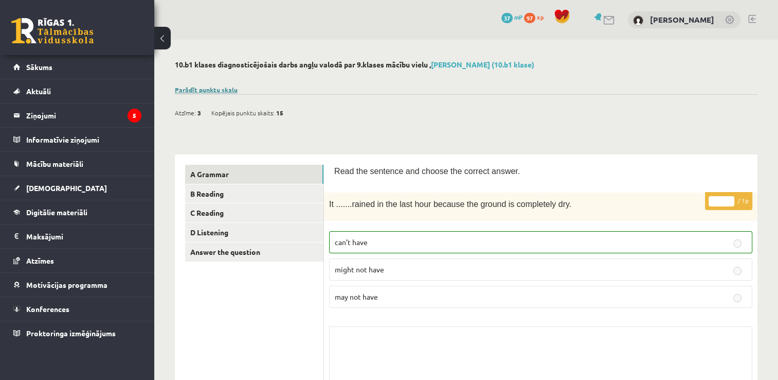
click at [199, 93] on link "Parādīt punktu skalu" at bounding box center [206, 89] width 63 height 8
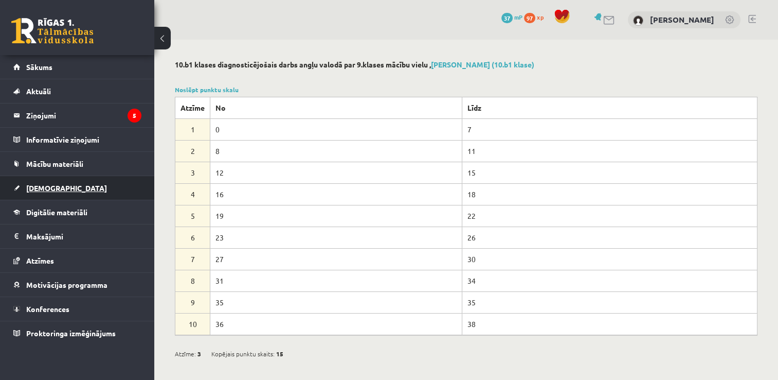
click at [60, 188] on link "[DEMOGRAPHIC_DATA]" at bounding box center [77, 188] width 128 height 24
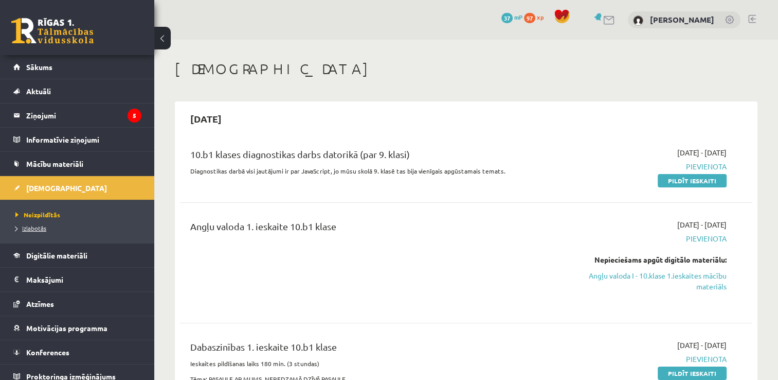
click at [44, 228] on span "Izlabotās" at bounding box center [30, 228] width 31 height 8
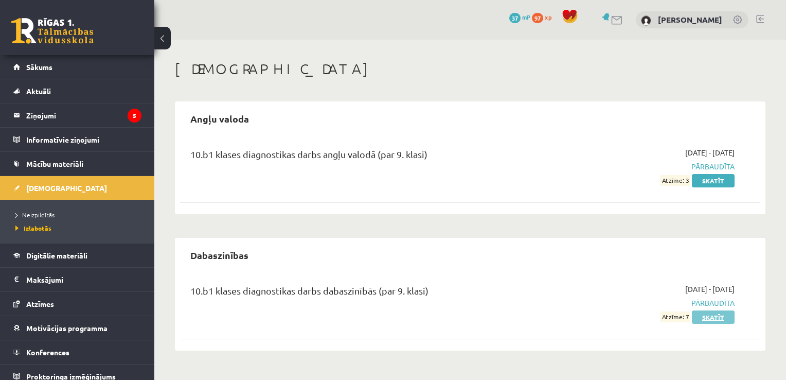
click at [718, 316] on link "Skatīt" at bounding box center [713, 316] width 43 height 13
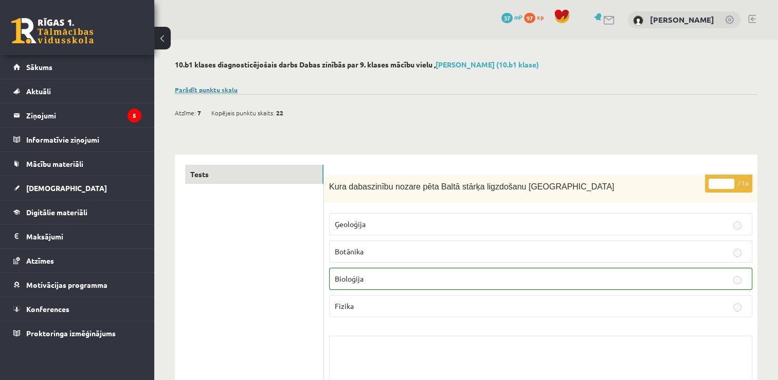
click at [216, 89] on link "Parādīt punktu skalu" at bounding box center [206, 89] width 63 height 8
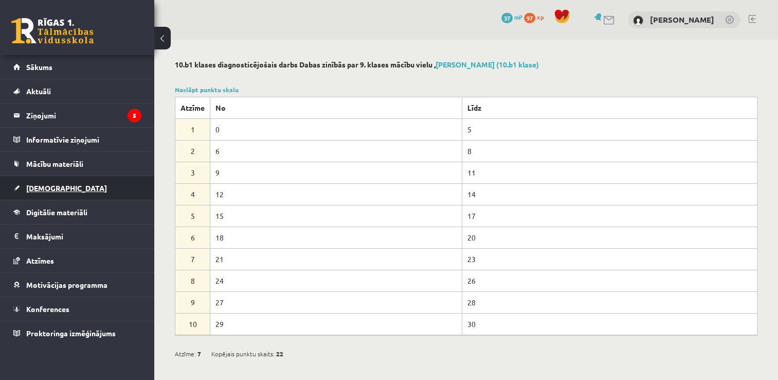
click at [53, 186] on span "[DEMOGRAPHIC_DATA]" at bounding box center [66, 187] width 81 height 9
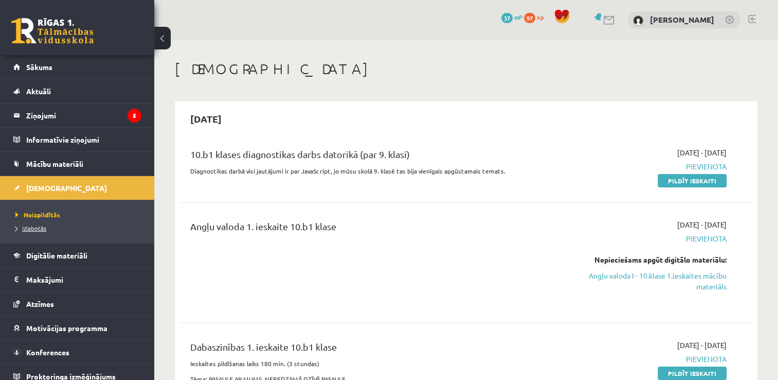
click at [39, 230] on span "Izlabotās" at bounding box center [30, 228] width 31 height 8
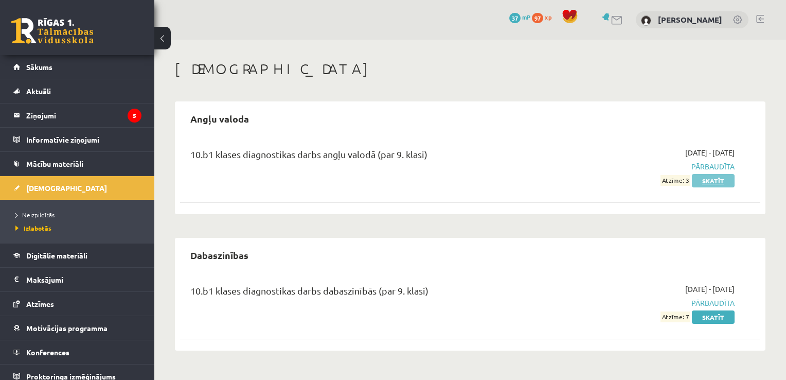
click at [715, 179] on link "Skatīt" at bounding box center [713, 180] width 43 height 13
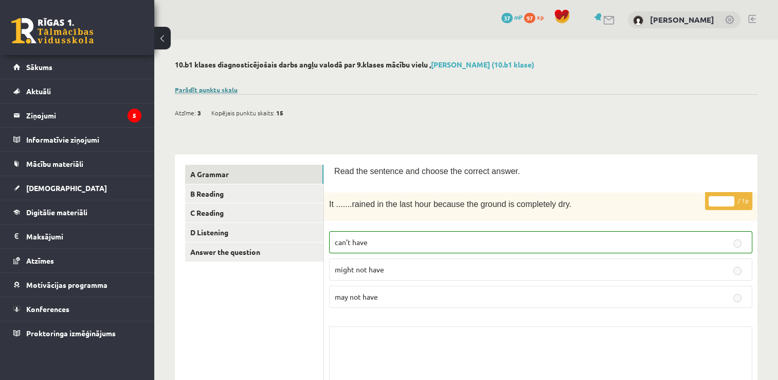
click at [211, 89] on link "Parādīt punktu skalu" at bounding box center [206, 89] width 63 height 8
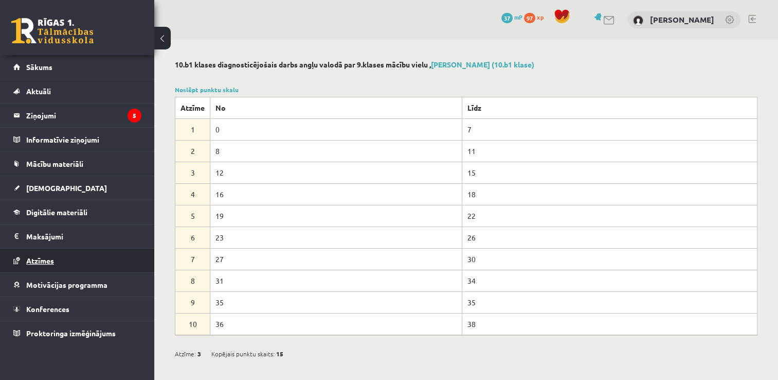
click at [51, 258] on span "Atzīmes" at bounding box center [40, 260] width 28 height 9
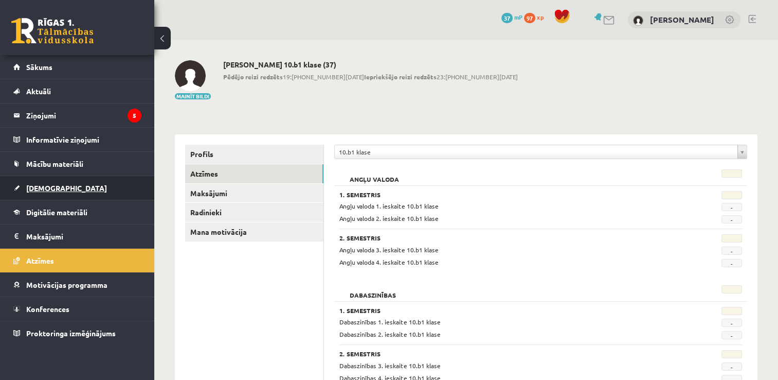
click at [47, 186] on span "[DEMOGRAPHIC_DATA]" at bounding box center [66, 187] width 81 height 9
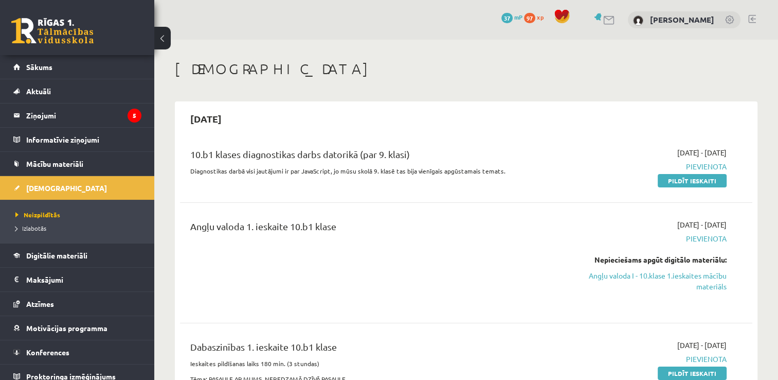
scroll to position [103, 0]
